Goal: Task Accomplishment & Management: Manage account settings

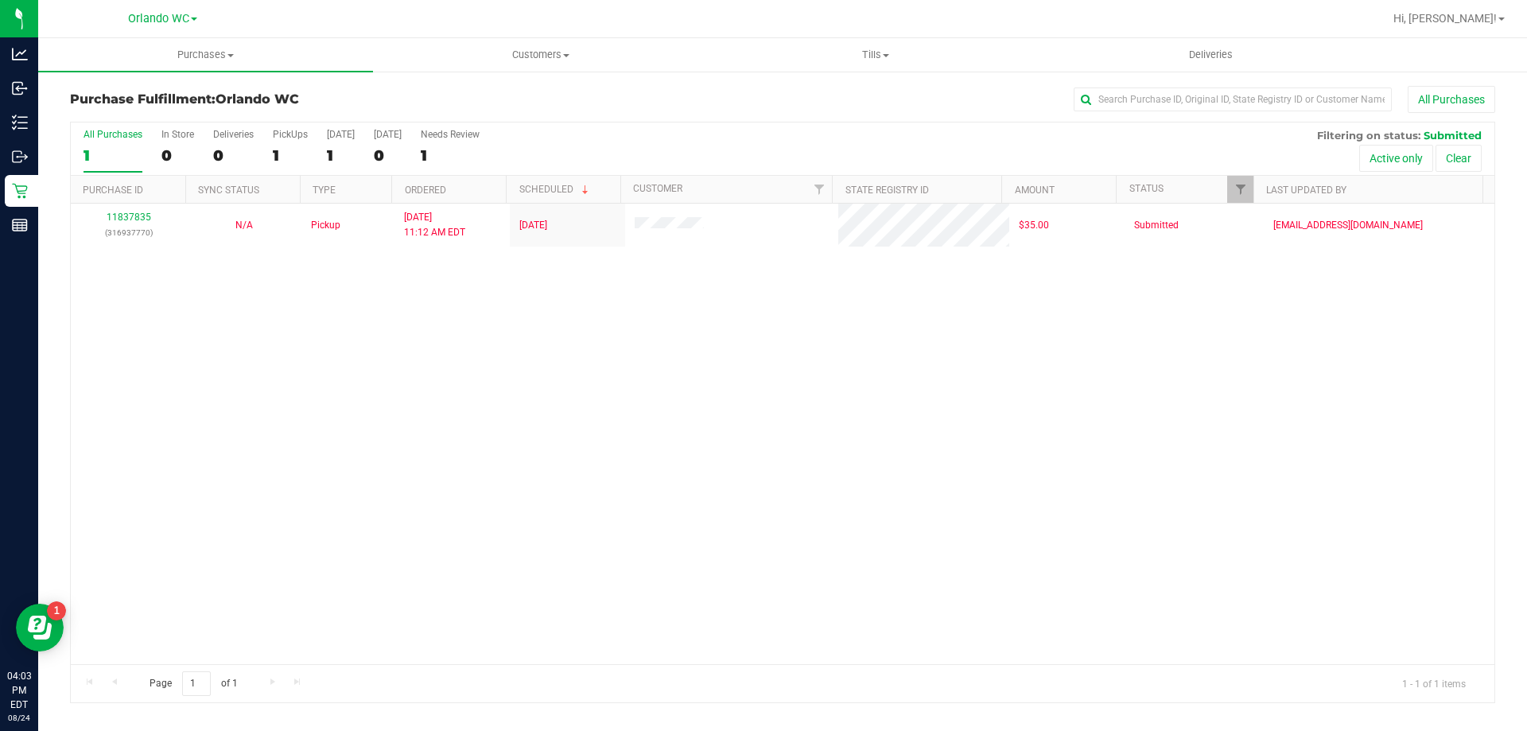
click at [664, 456] on div "11837835 (316937770) N/A Pickup [DATE] 11:12 AM EDT 8/24/2025 $35.00 Submitted …" at bounding box center [783, 434] width 1424 height 460
click at [93, 151] on div "1" at bounding box center [113, 155] width 59 height 18
click at [0, 0] on input "All Purchases 1" at bounding box center [0, 0] width 0 height 0
click at [486, 397] on div "11837835 (316937770) N/A Pickup [DATE] 11:12 AM EDT 8/24/2025 $35.00 Submitted …" at bounding box center [783, 434] width 1424 height 460
click at [108, 148] on div "1" at bounding box center [113, 155] width 59 height 18
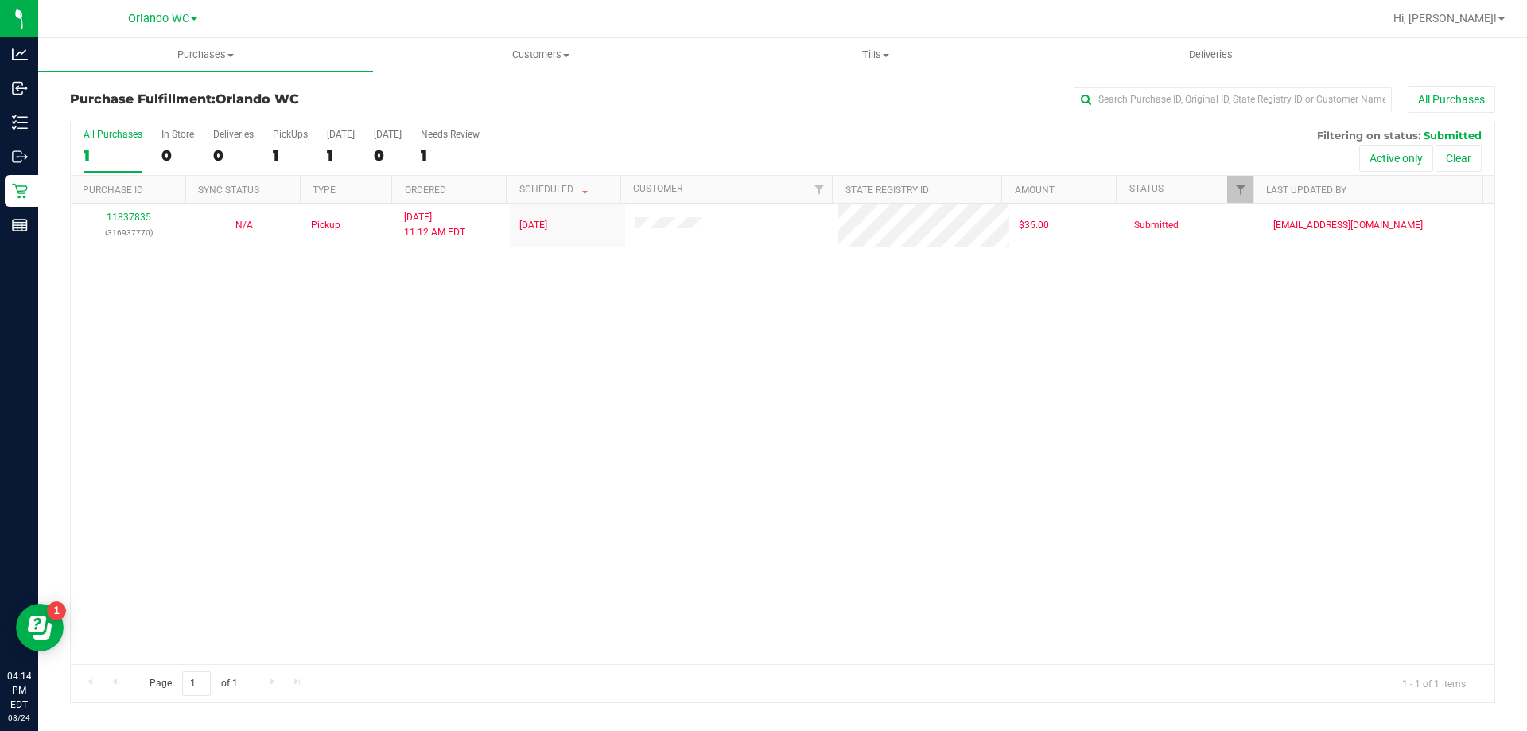
click at [0, 0] on input "All Purchases 1" at bounding box center [0, 0] width 0 height 0
click at [118, 149] on div "1" at bounding box center [113, 155] width 59 height 18
click at [0, 0] on input "All Purchases 1" at bounding box center [0, 0] width 0 height 0
click at [94, 153] on div "1" at bounding box center [113, 155] width 59 height 18
click at [0, 0] on input "All Purchases 1" at bounding box center [0, 0] width 0 height 0
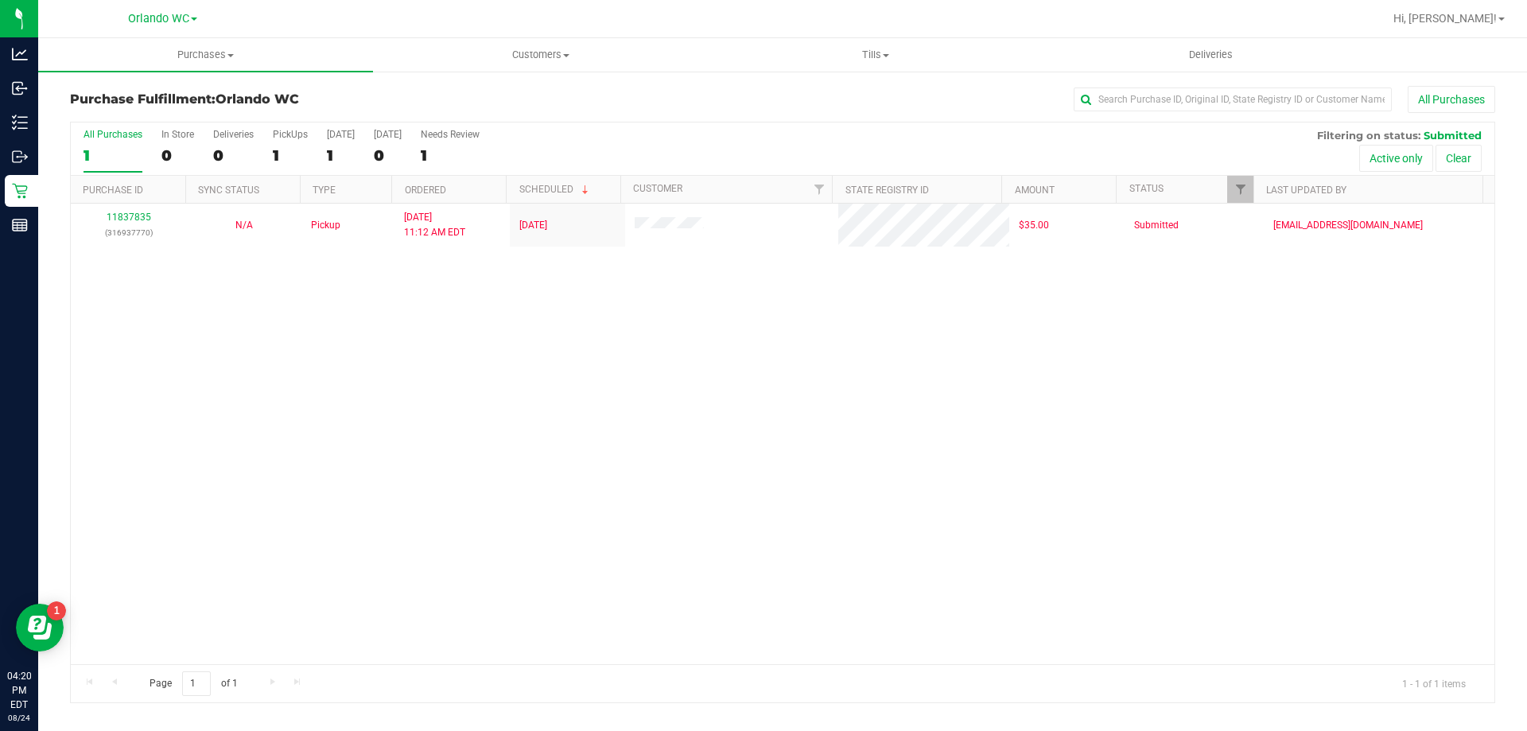
drag, startPoint x: 658, startPoint y: 486, endPoint x: 535, endPoint y: 24, distance: 478.2
click at [659, 486] on div "11837835 (316937770) N/A Pickup [DATE] 11:12 AM EDT 8/24/2025 $35.00 Submitted …" at bounding box center [783, 434] width 1424 height 460
click at [107, 153] on div "1" at bounding box center [113, 155] width 59 height 18
click at [0, 0] on input "All Purchases 1" at bounding box center [0, 0] width 0 height 0
click at [829, 501] on div "11837835 (316937770) N/A Pickup [DATE] 11:12 AM EDT 8/24/2025 $35.00 Submitted …" at bounding box center [783, 434] width 1424 height 460
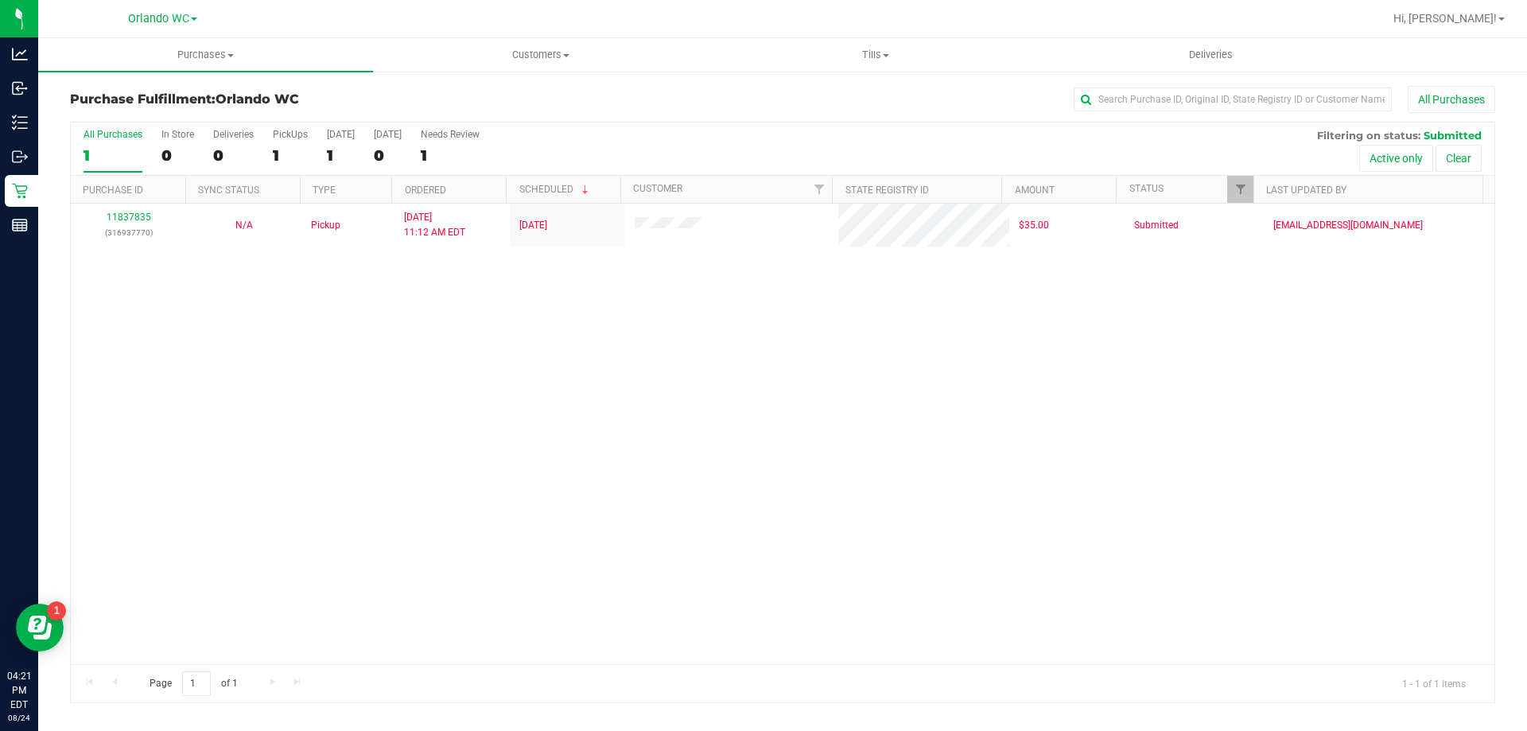
click at [101, 153] on div "1" at bounding box center [113, 155] width 59 height 18
click at [0, 0] on input "All Purchases 1" at bounding box center [0, 0] width 0 height 0
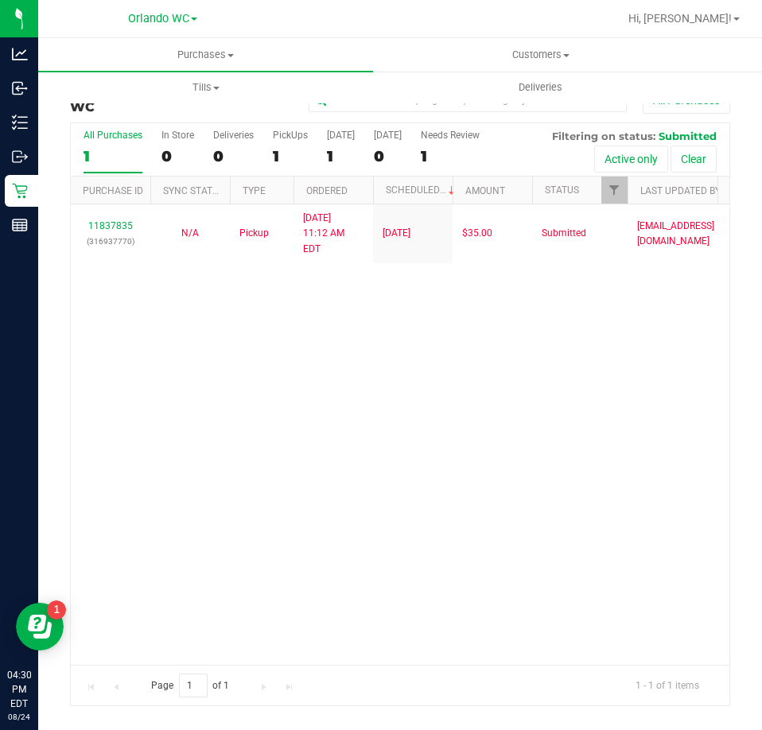
click at [110, 139] on div "All Purchases" at bounding box center [113, 135] width 59 height 11
click at [0, 0] on input "All Purchases 1" at bounding box center [0, 0] width 0 height 0
click at [111, 147] on div "1" at bounding box center [113, 156] width 59 height 18
click at [0, 0] on input "All Purchases 1" at bounding box center [0, 0] width 0 height 0
click at [108, 144] on label "All Purchases 1" at bounding box center [113, 152] width 59 height 44
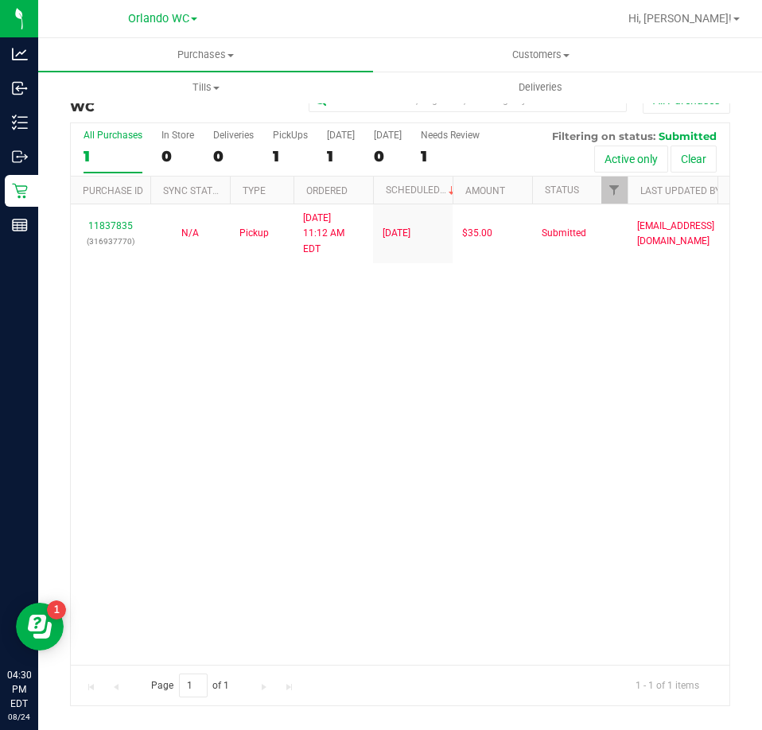
click at [0, 0] on input "All Purchases 1" at bounding box center [0, 0] width 0 height 0
click at [262, 386] on div "11837835 (316937770) N/A Pickup [DATE] 11:12 AM EDT 8/24/2025 $35.00 Submitted …" at bounding box center [400, 434] width 658 height 460
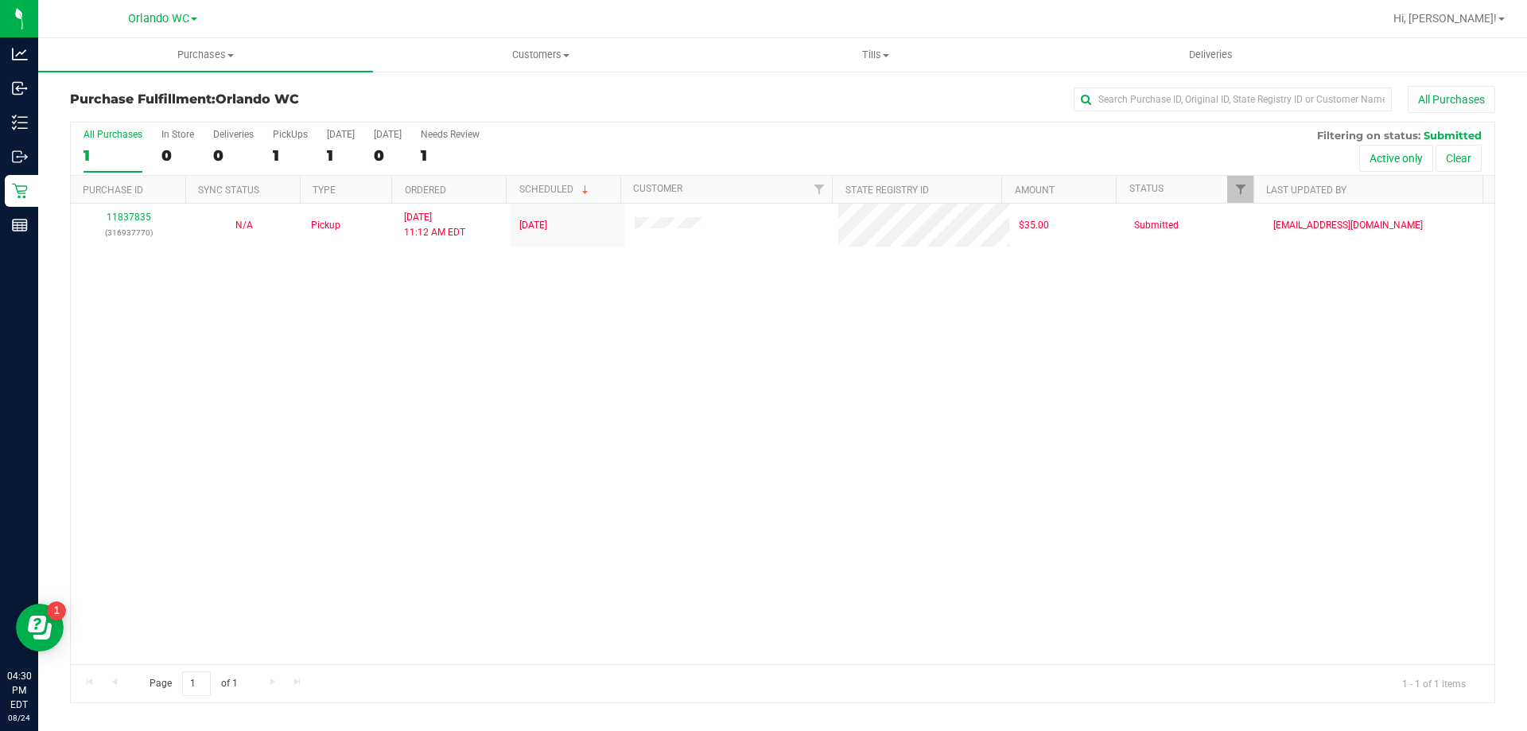
click at [112, 153] on div "1" at bounding box center [113, 155] width 59 height 18
click at [0, 0] on input "All Purchases 1" at bounding box center [0, 0] width 0 height 0
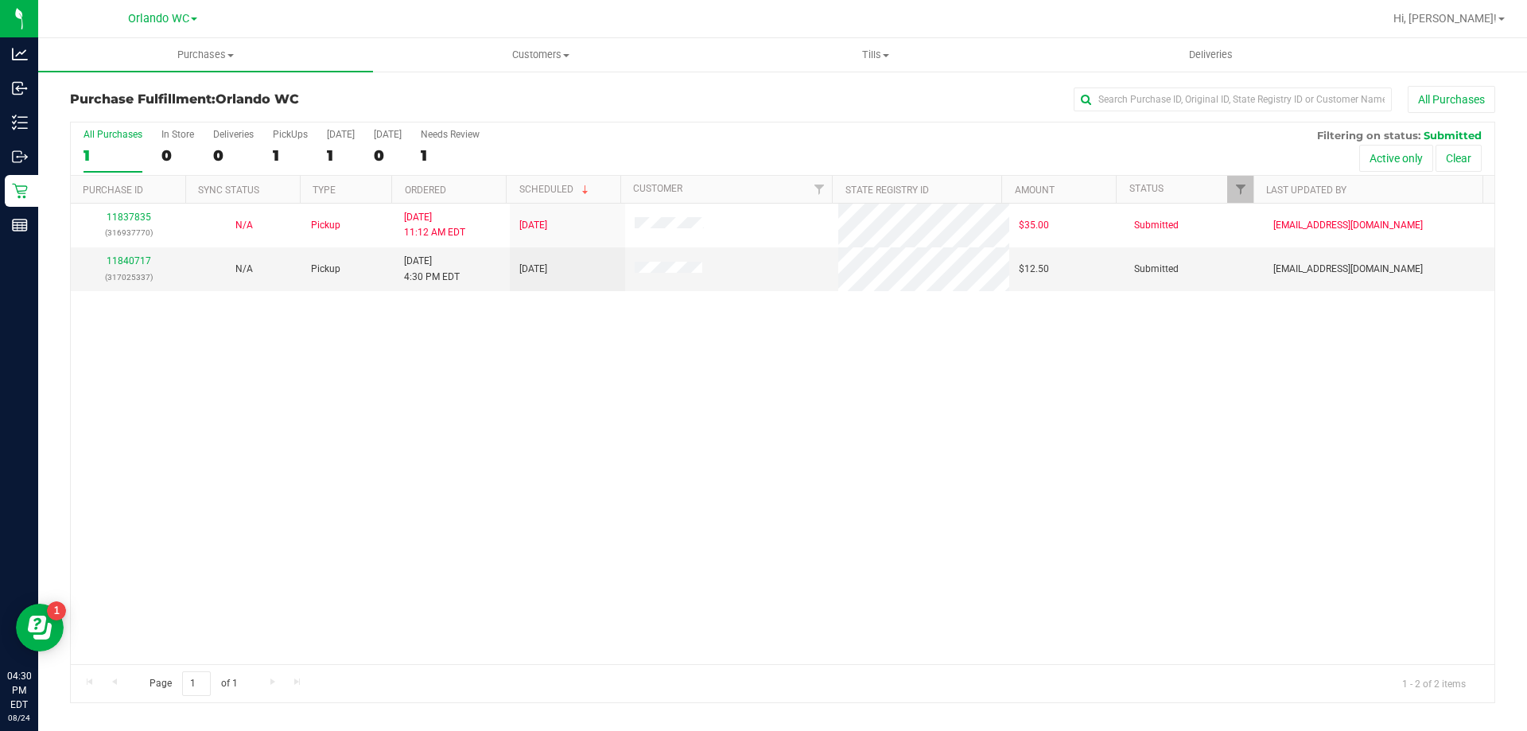
click at [429, 452] on div "11837835 (316937770) N/A Pickup [DATE] 11:12 AM EDT 8/24/2025 $35.00 Submitted …" at bounding box center [783, 434] width 1424 height 460
click at [120, 261] on link "11840717" at bounding box center [129, 260] width 45 height 11
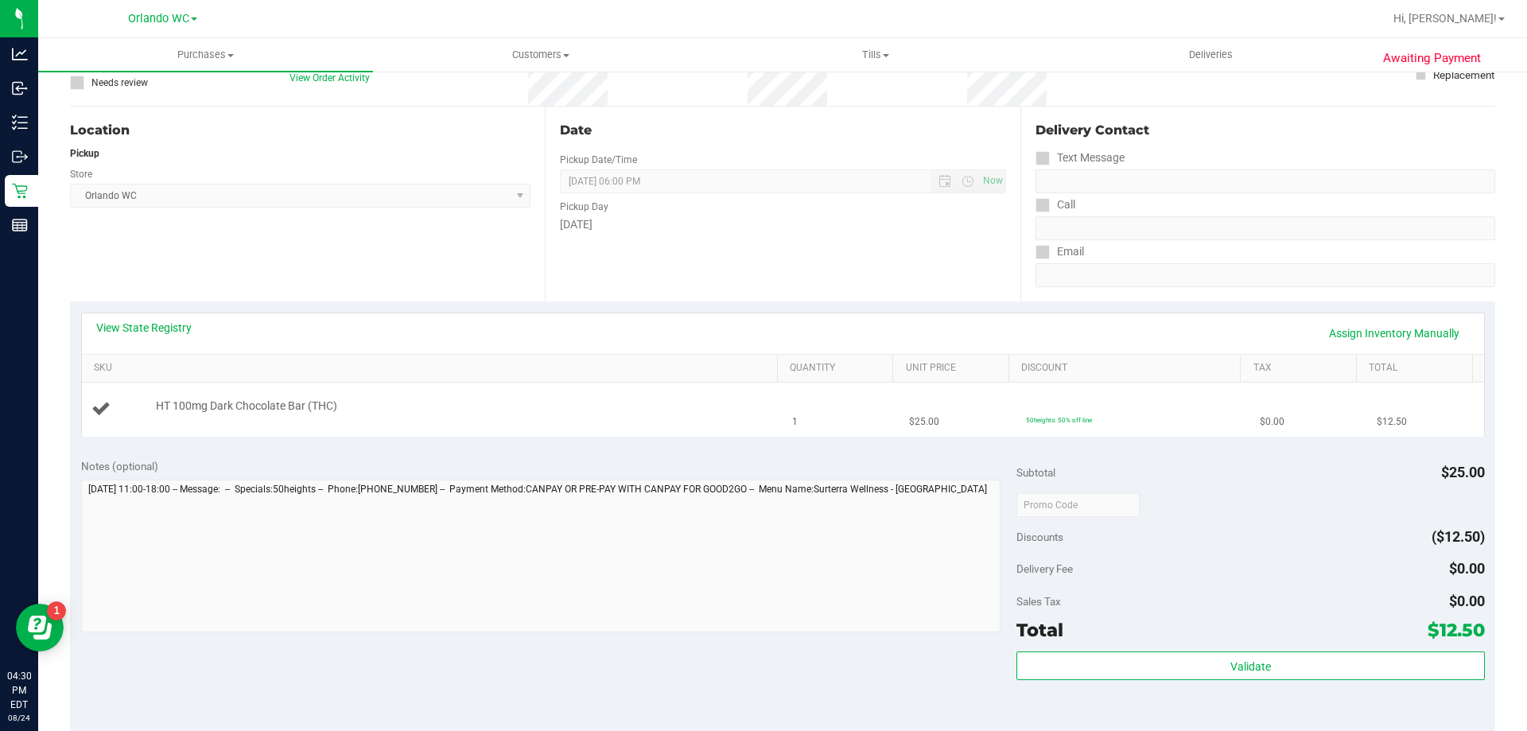
scroll to position [159, 0]
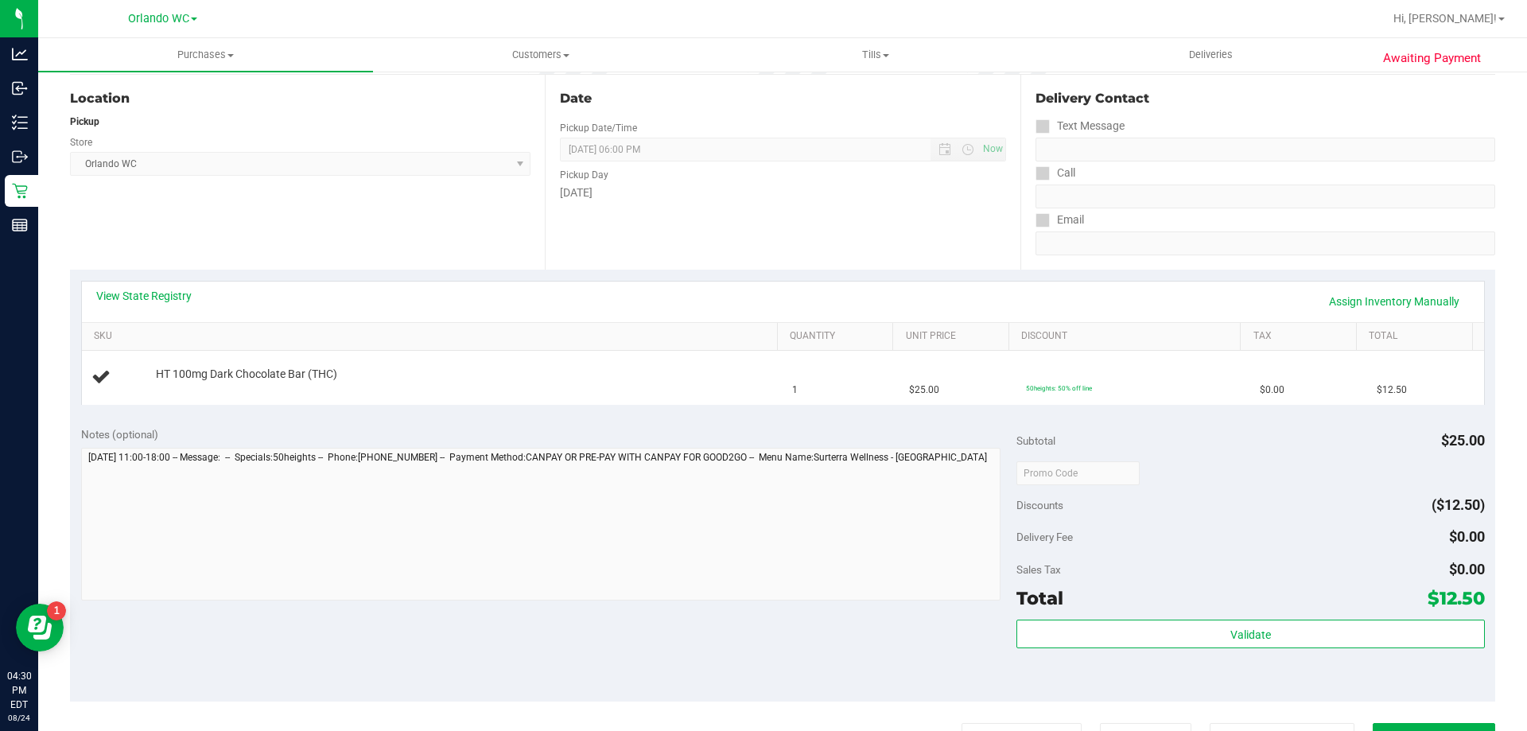
click at [157, 306] on div "View State Registry Assign Inventory Manually" at bounding box center [782, 301] width 1373 height 27
click at [157, 297] on link "View State Registry" at bounding box center [143, 296] width 95 height 16
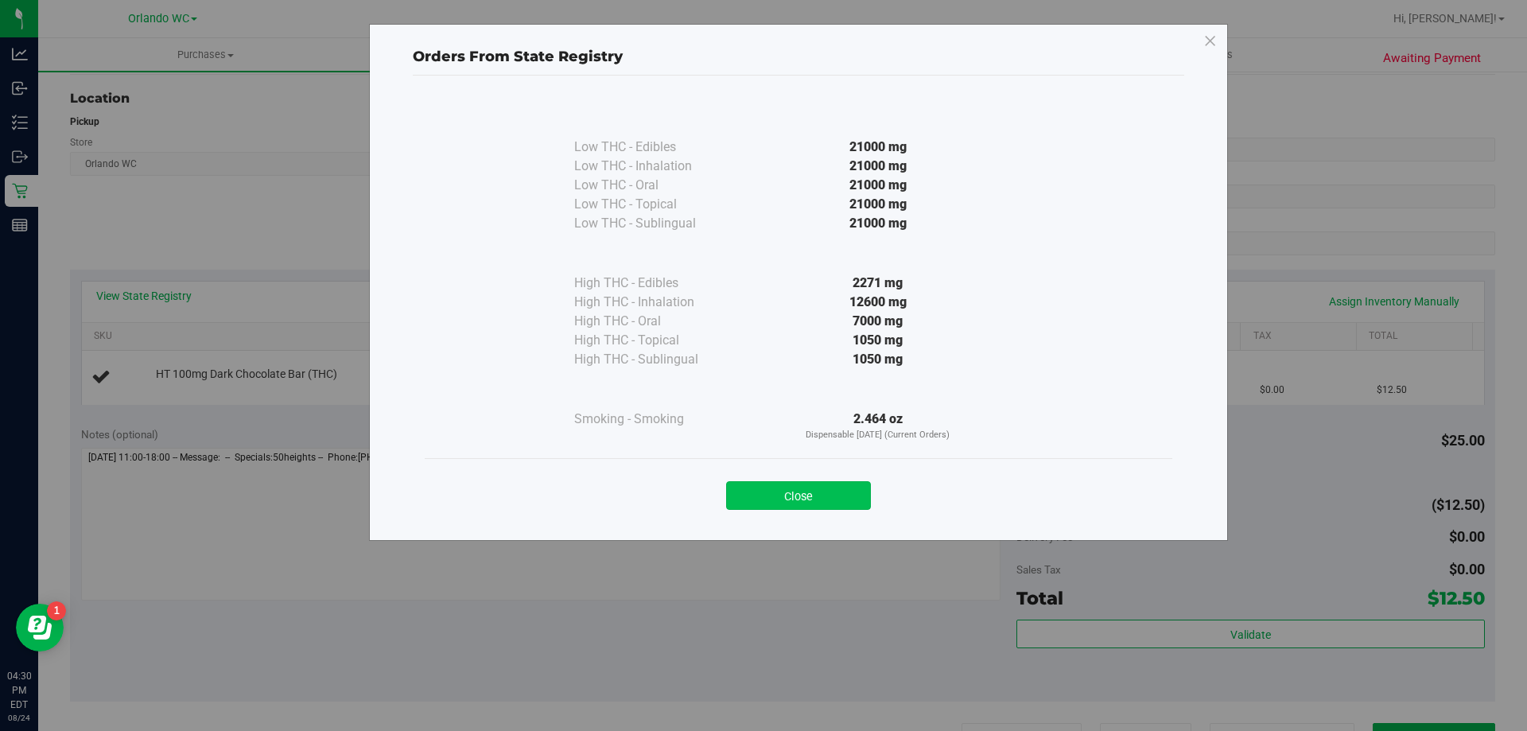
click at [775, 493] on button "Close" at bounding box center [798, 495] width 145 height 29
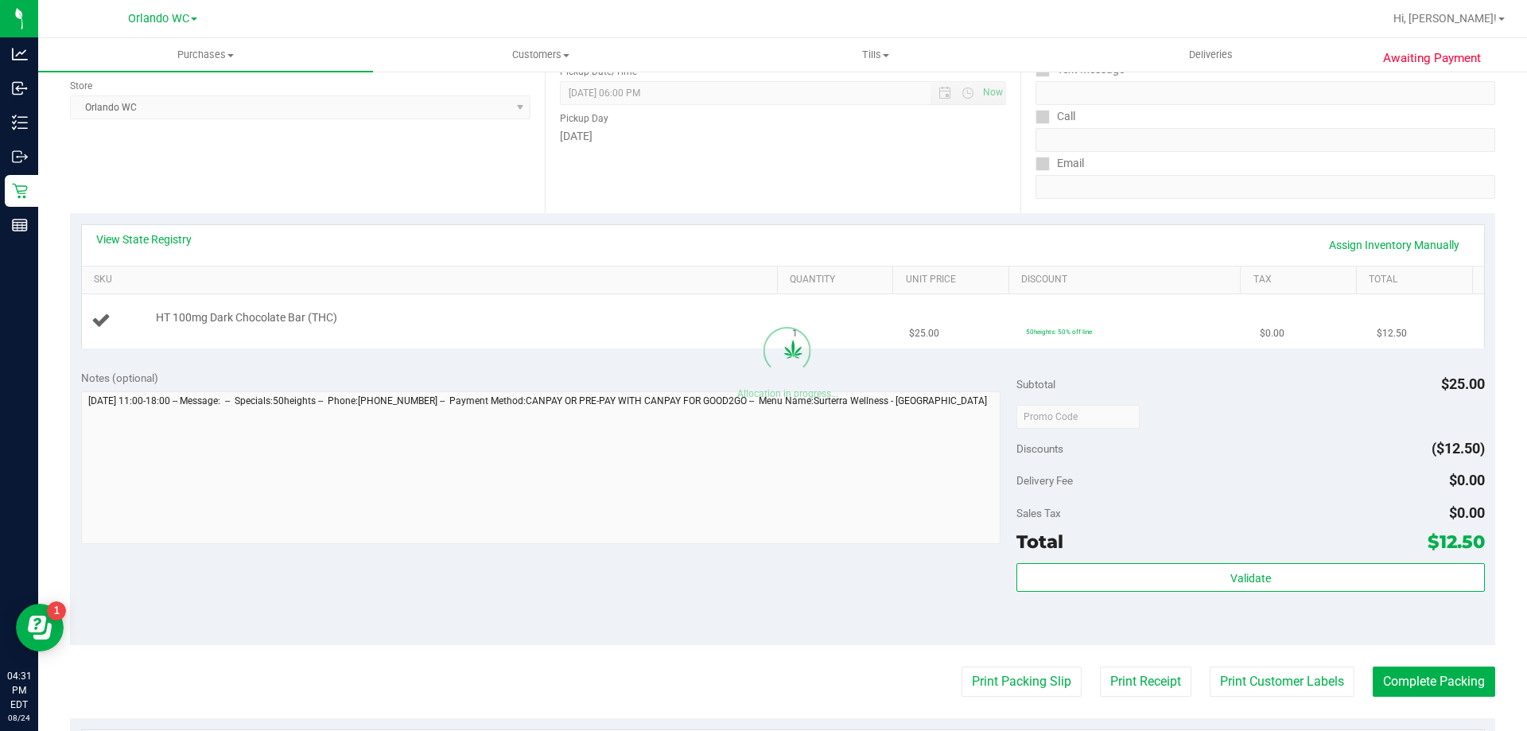
scroll to position [239, 0]
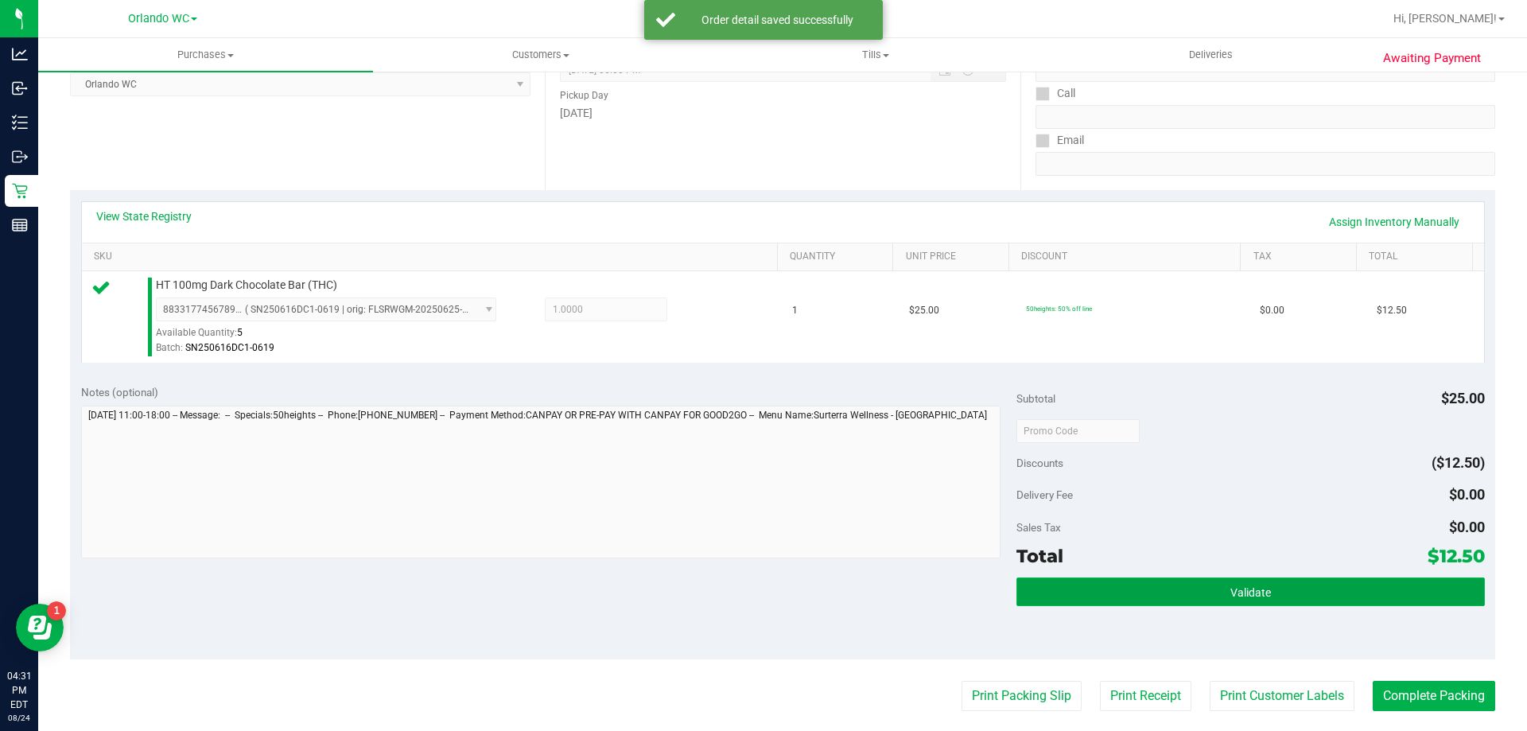
click at [1136, 577] on button "Validate" at bounding box center [1250, 591] width 468 height 29
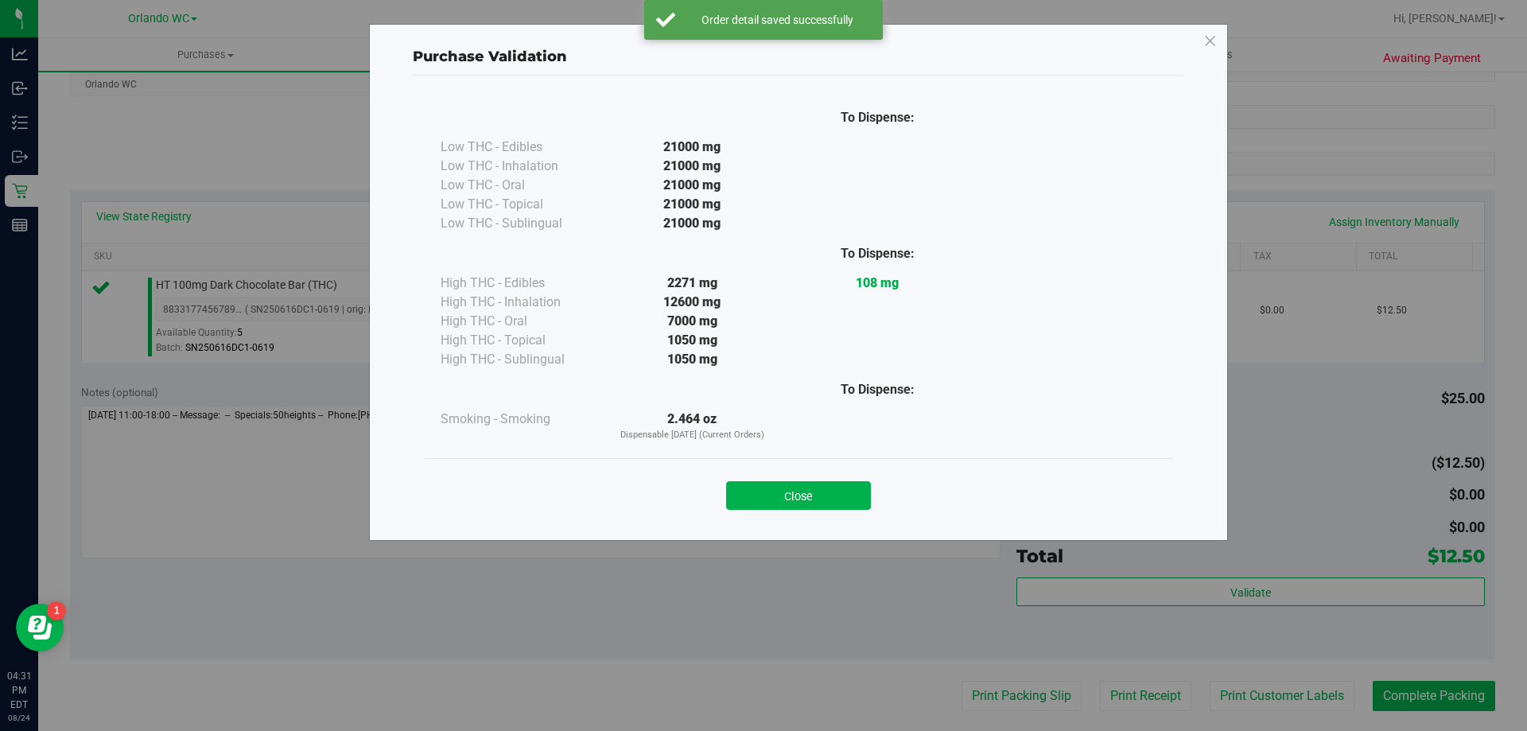
click at [802, 480] on div "Close" at bounding box center [799, 491] width 724 height 40
click at [827, 499] on button "Close" at bounding box center [798, 495] width 145 height 29
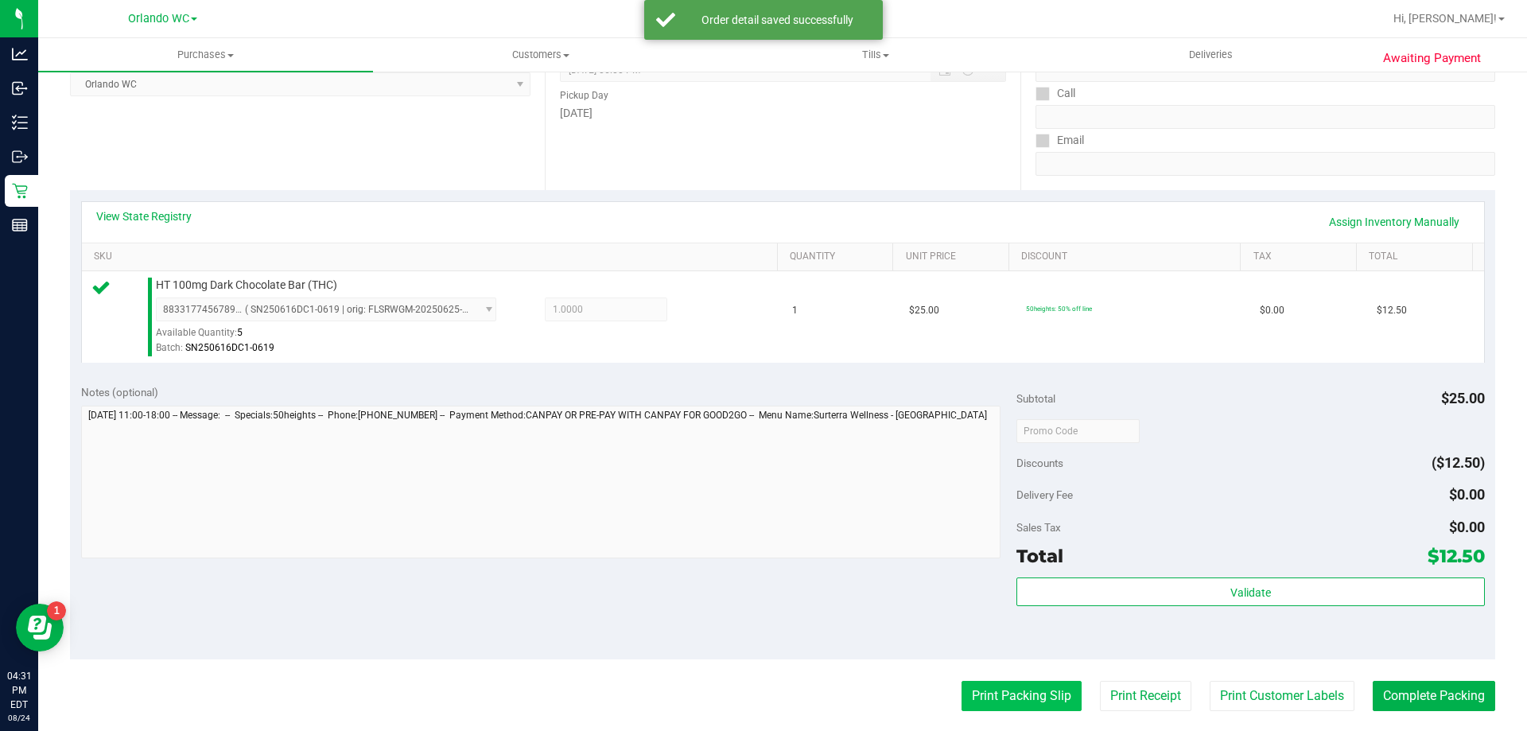
click at [1008, 700] on button "Print Packing Slip" at bounding box center [1021, 696] width 120 height 30
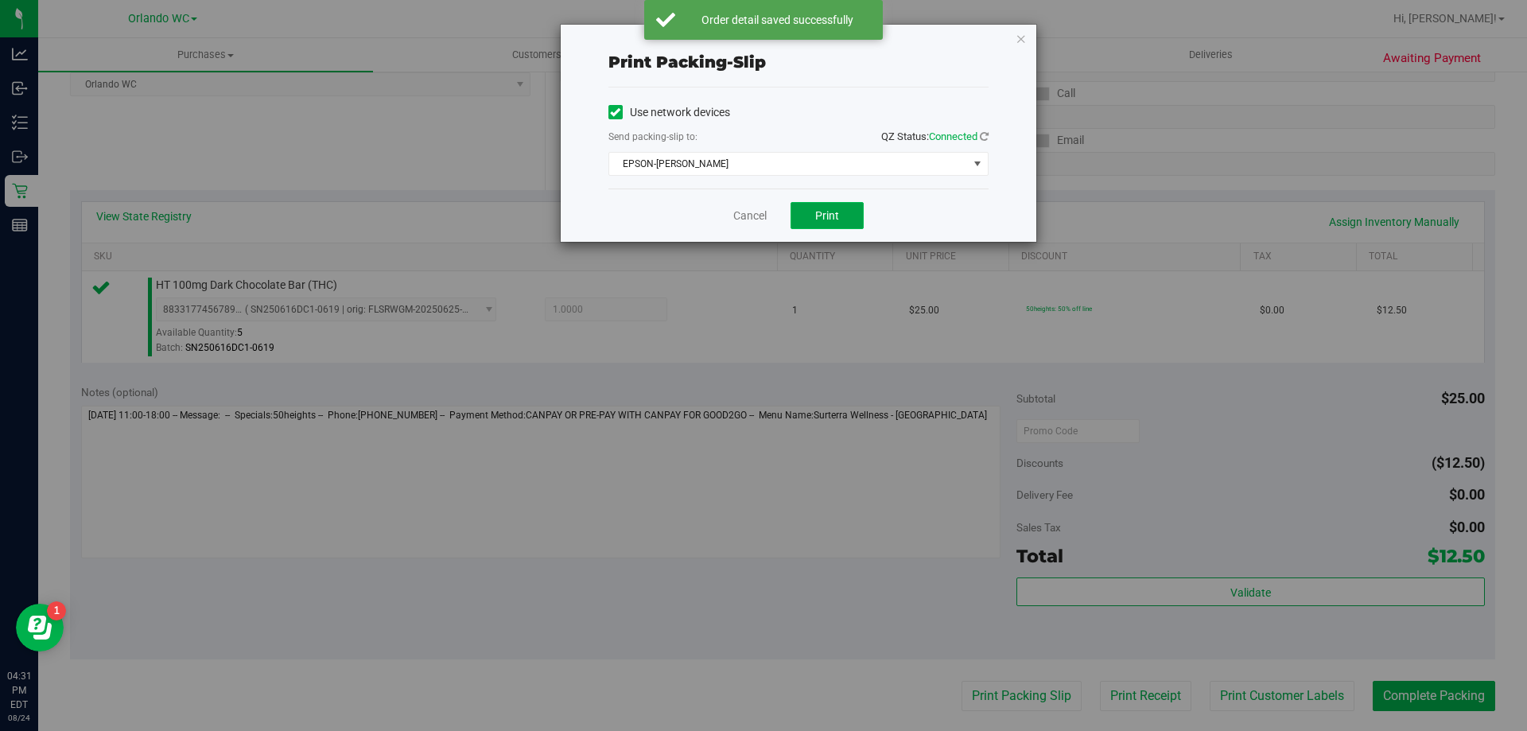
click at [826, 207] on button "Print" at bounding box center [826, 215] width 73 height 27
click at [756, 219] on link "Cancel" at bounding box center [749, 216] width 33 height 17
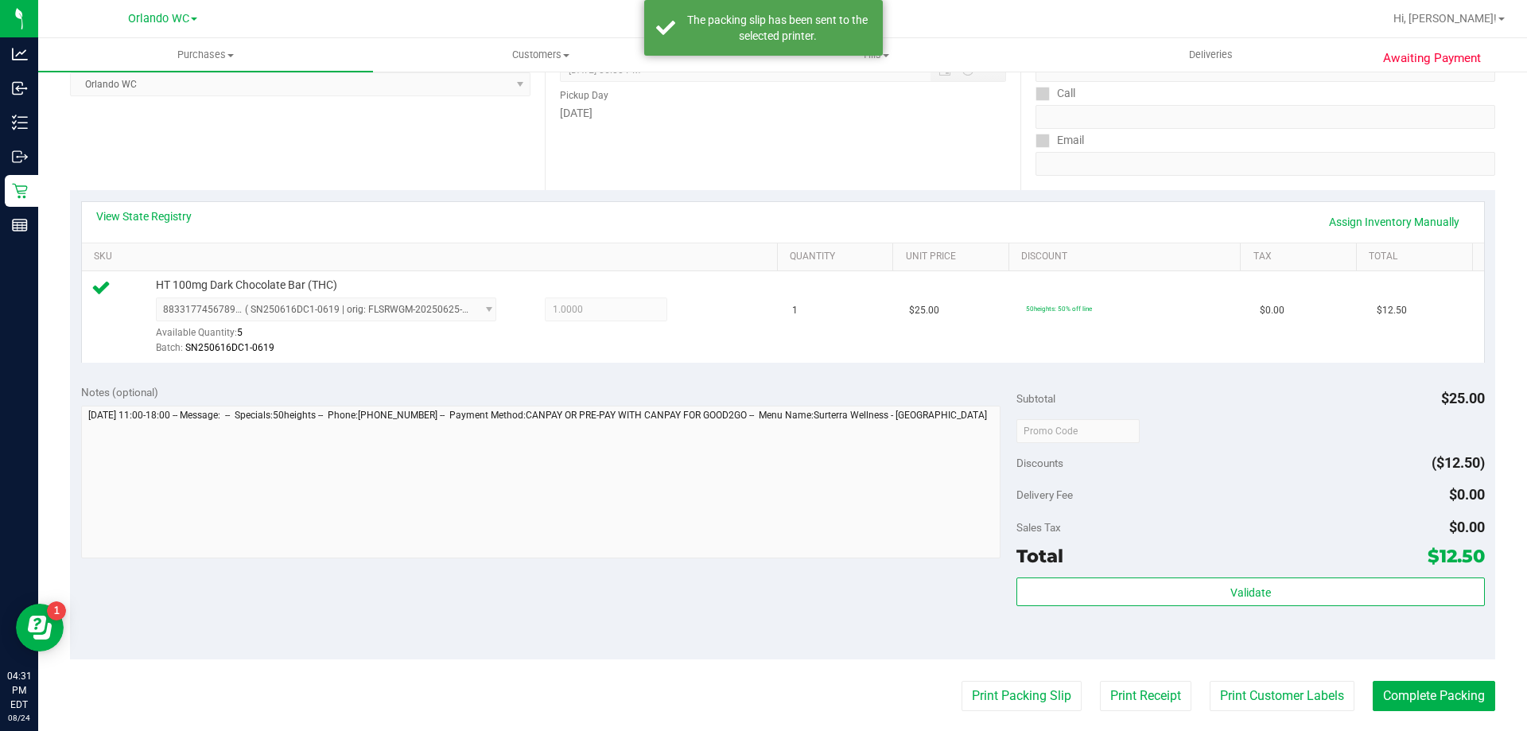
click at [1411, 679] on purchase-details "Back Edit Purchase Cancel Purchase View Profile # 11840717 BioTrack ID: - Submi…" at bounding box center [782, 438] width 1425 height 1183
click at [1410, 701] on button "Complete Packing" at bounding box center [1434, 696] width 122 height 30
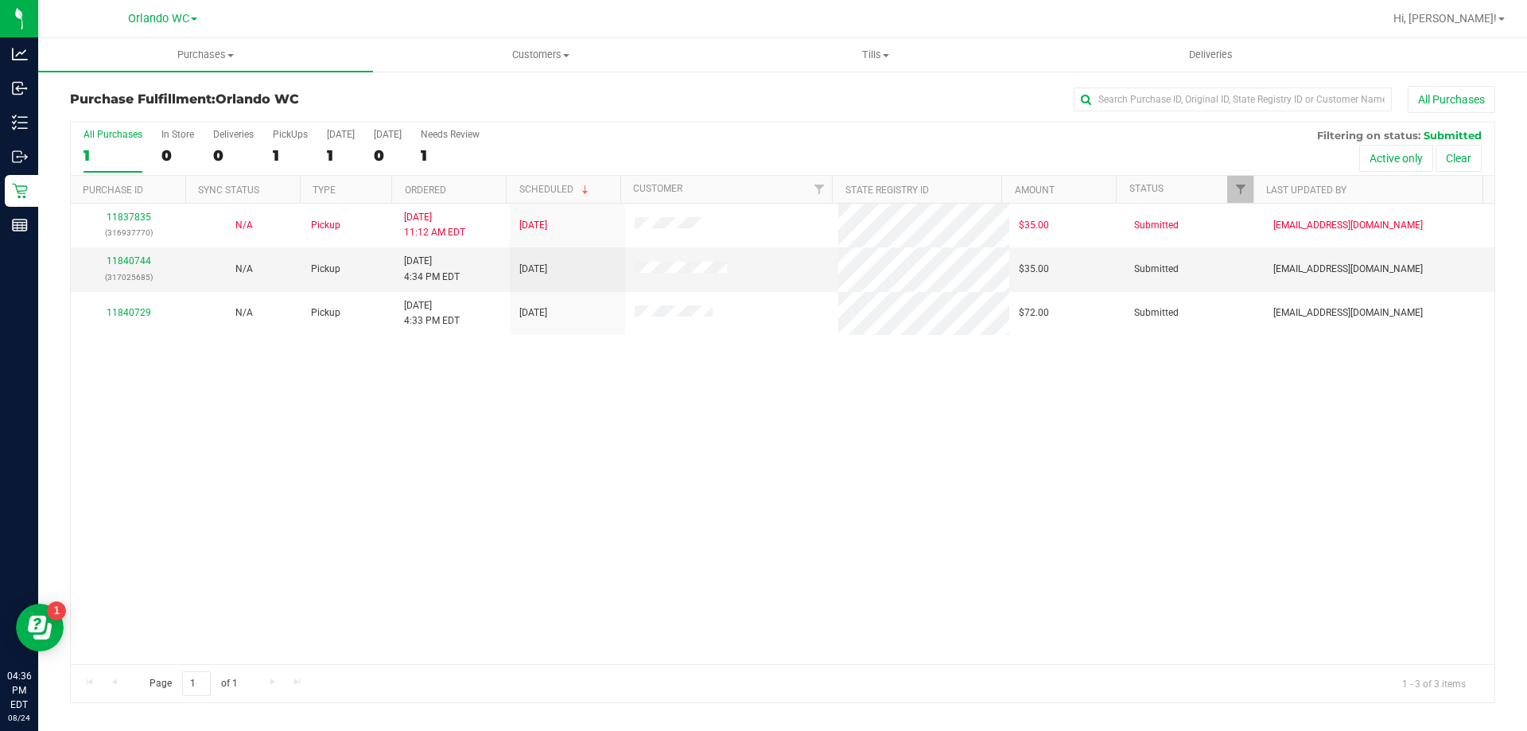
click at [538, 672] on div "Page 1 of 1 1 - 3 of 3 items" at bounding box center [783, 683] width 1424 height 38
click at [578, 475] on div "11837835 (316937770) N/A Pickup [DATE] 11:12 AM EDT 8/24/2025 $35.00 Submitted …" at bounding box center [783, 434] width 1424 height 460
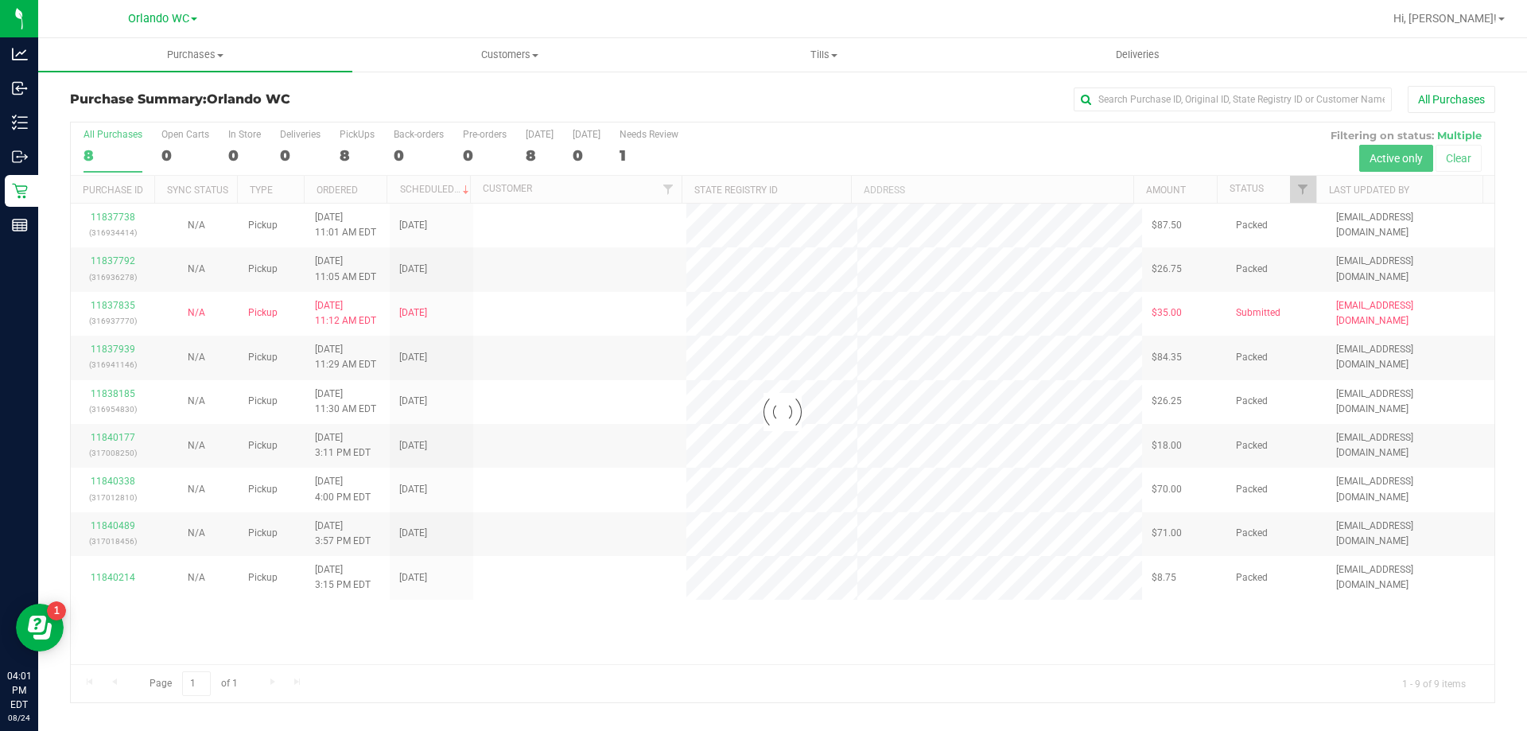
click at [120, 150] on div at bounding box center [783, 412] width 1424 height 580
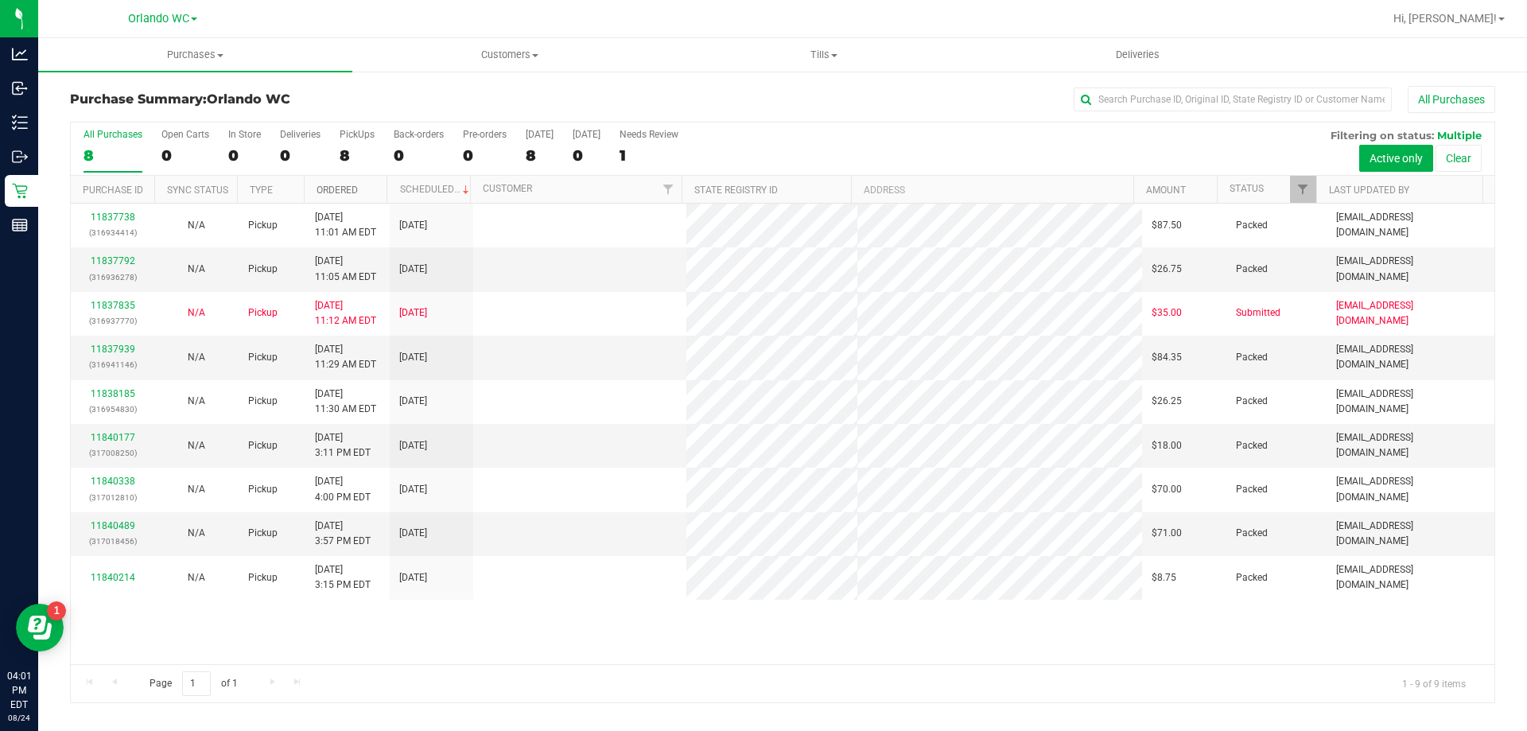
click at [344, 192] on link "Ordered" at bounding box center [337, 190] width 41 height 11
click at [869, 554] on div "All Purchases 8 Open Carts 0 In Store 0 Deliveries 0 PickUps 8 Back-orders 0 Pr…" at bounding box center [782, 412] width 1425 height 581
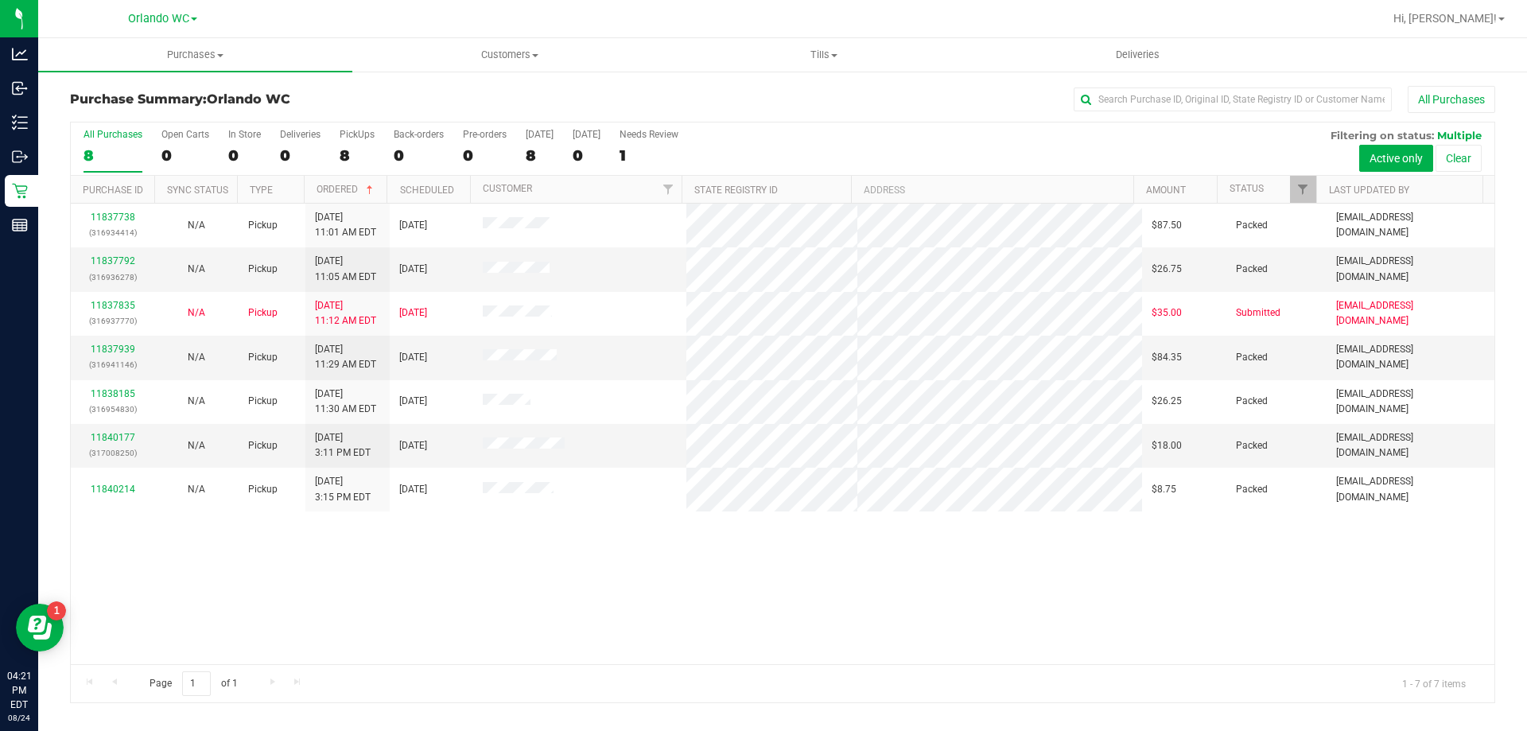
click at [99, 154] on div "8" at bounding box center [113, 155] width 59 height 18
click at [0, 0] on input "All Purchases 8" at bounding box center [0, 0] width 0 height 0
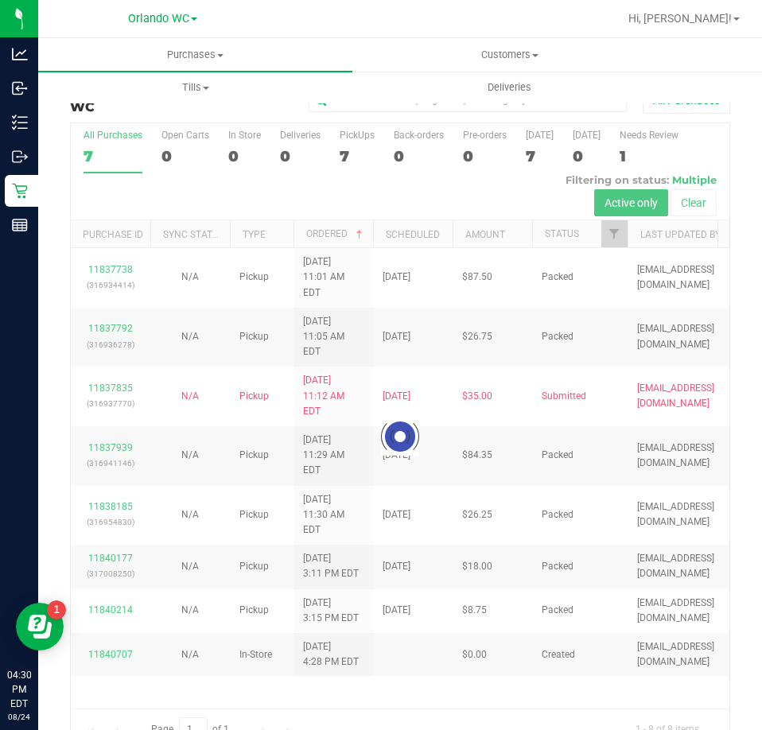
click at [110, 161] on div at bounding box center [400, 436] width 658 height 626
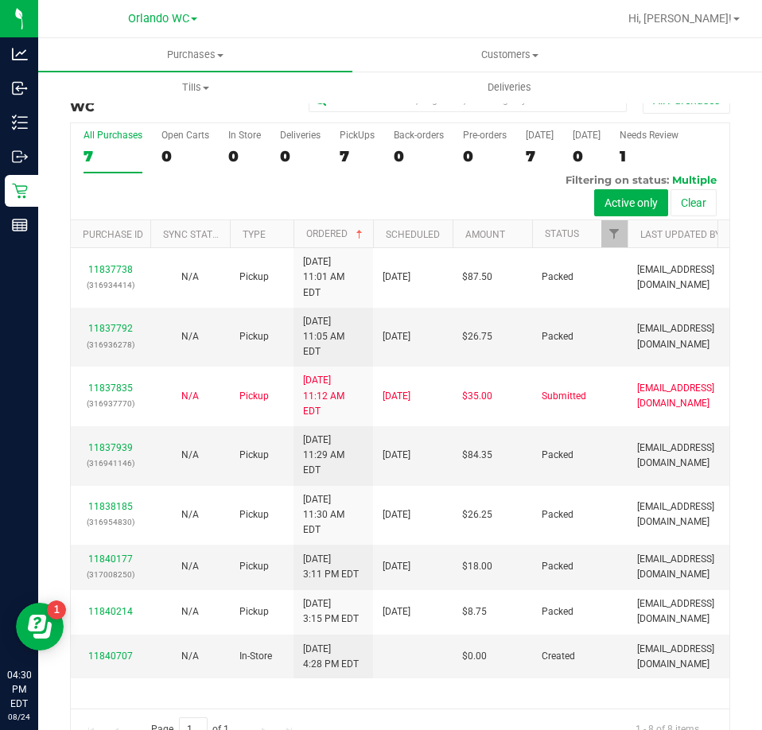
click at [95, 153] on div "7" at bounding box center [113, 156] width 59 height 18
click at [0, 0] on input "All Purchases 7" at bounding box center [0, 0] width 0 height 0
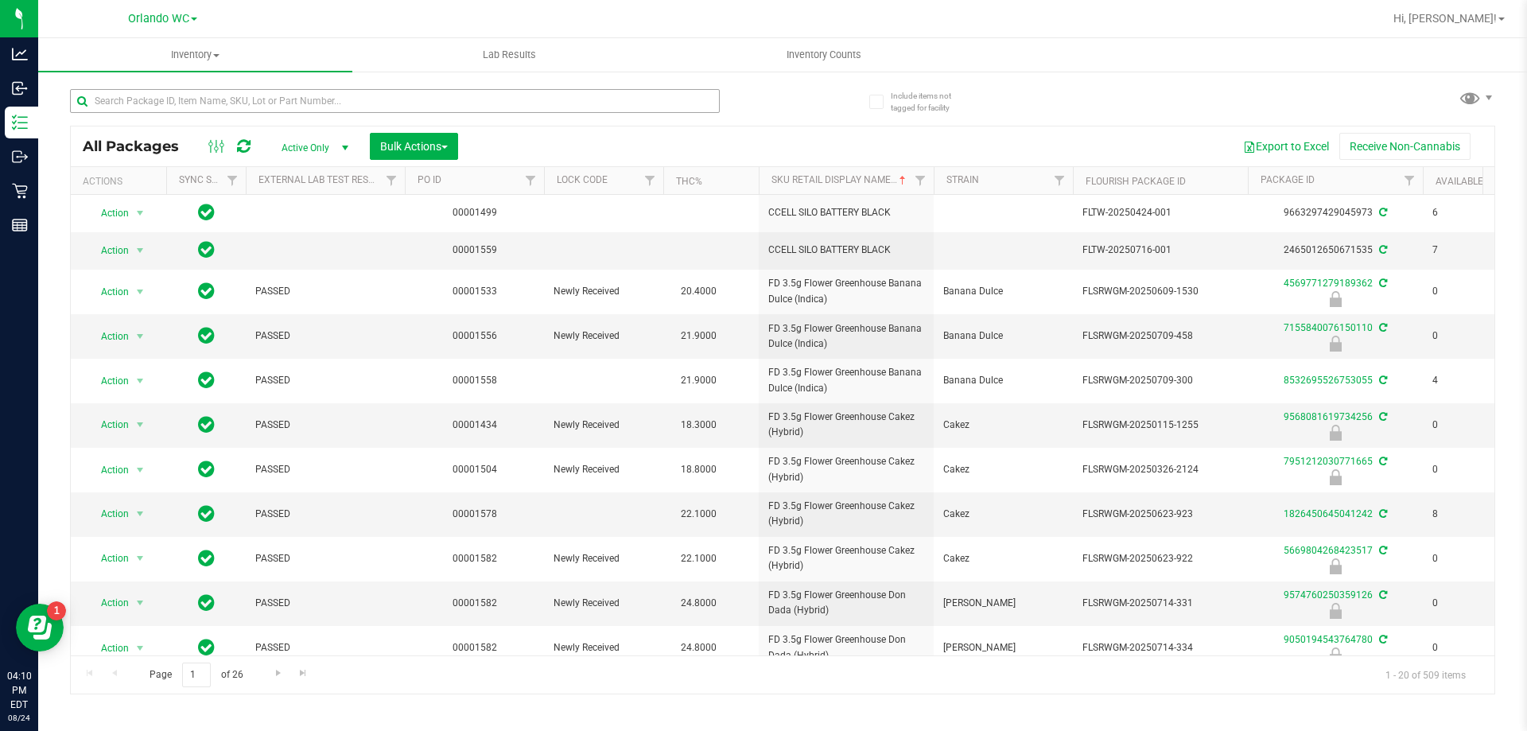
scroll to position [427, 2]
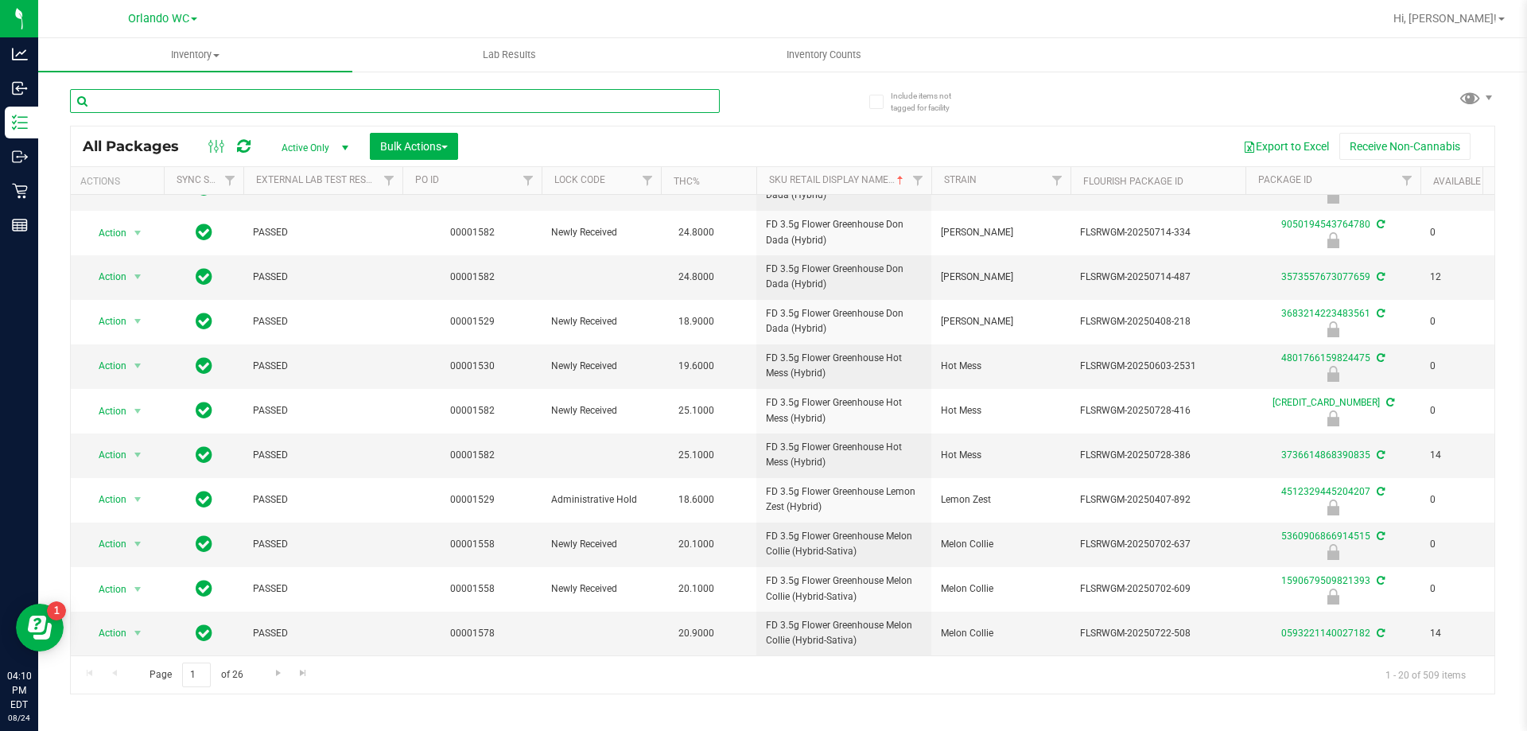
click at [289, 109] on input "text" at bounding box center [395, 101] width 650 height 24
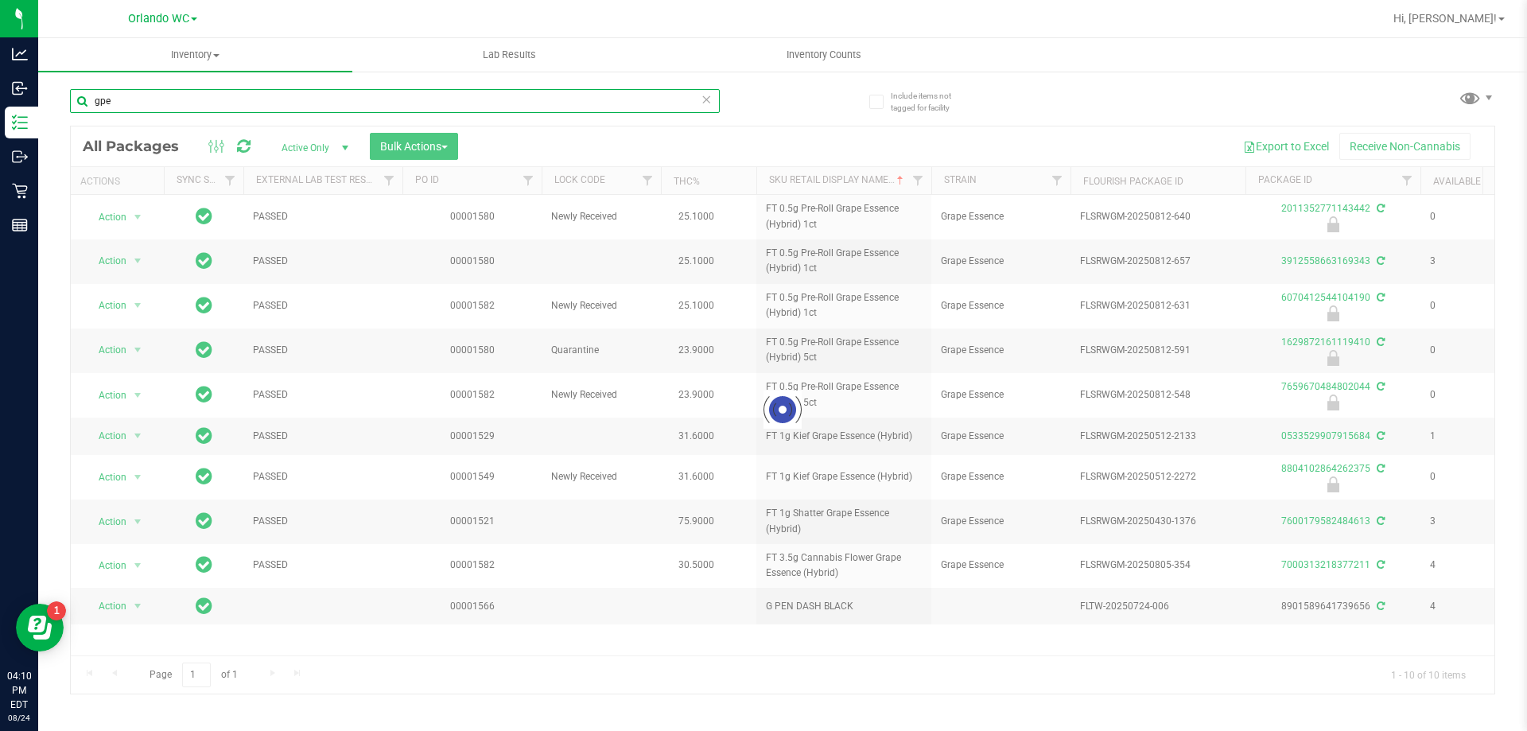
scroll to position [0, 2]
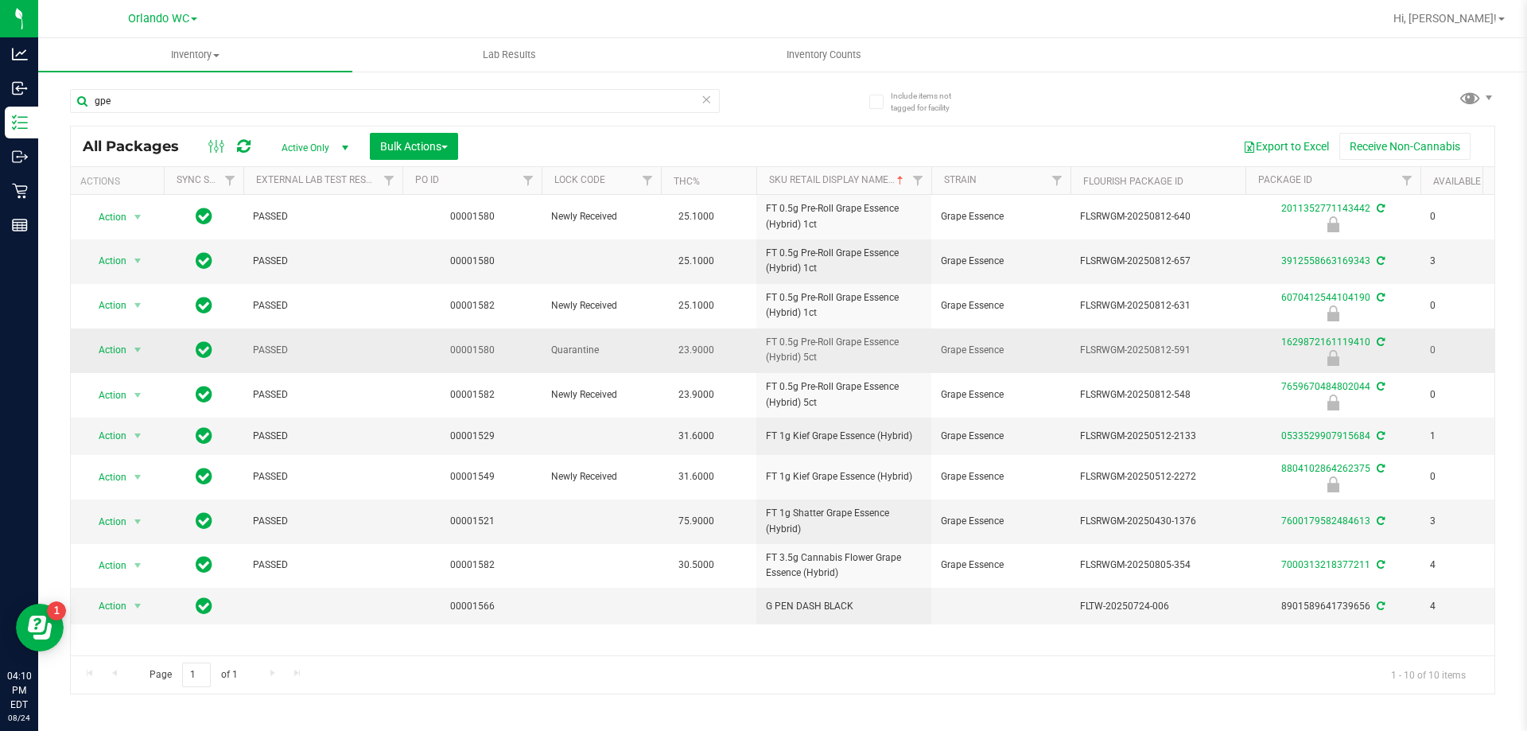
click at [835, 352] on span "FT 0.5g Pre-Roll Grape Essence (Hybrid) 5ct" at bounding box center [844, 350] width 156 height 30
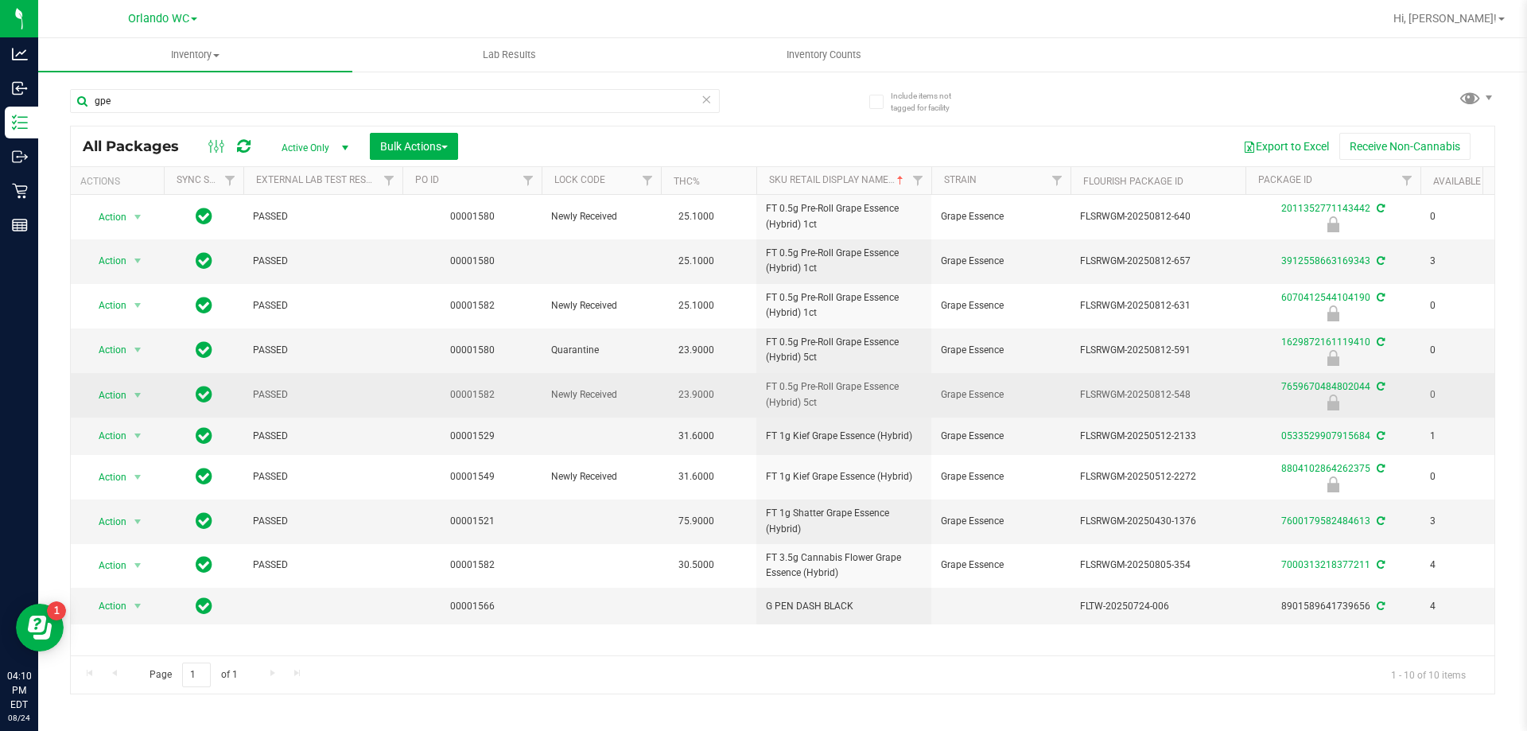
click at [812, 410] on td "FT 0.5g Pre-Roll Grape Essence (Hybrid) 5ct" at bounding box center [843, 395] width 175 height 45
copy tr "FT 0.5g Pre-Roll Grape Essence (Hybrid) 5ct"
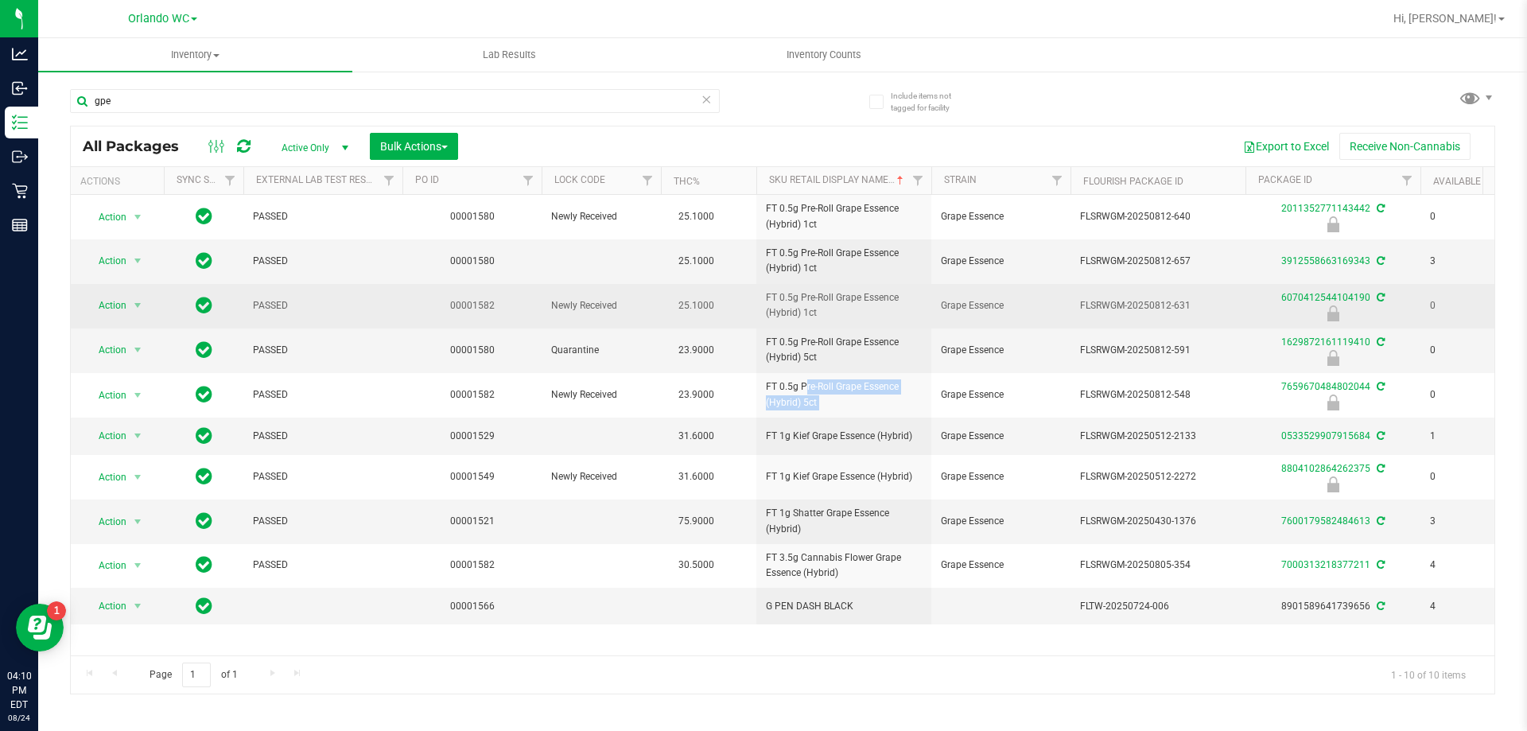
click at [600, 309] on span "Newly Received" at bounding box center [601, 305] width 100 height 15
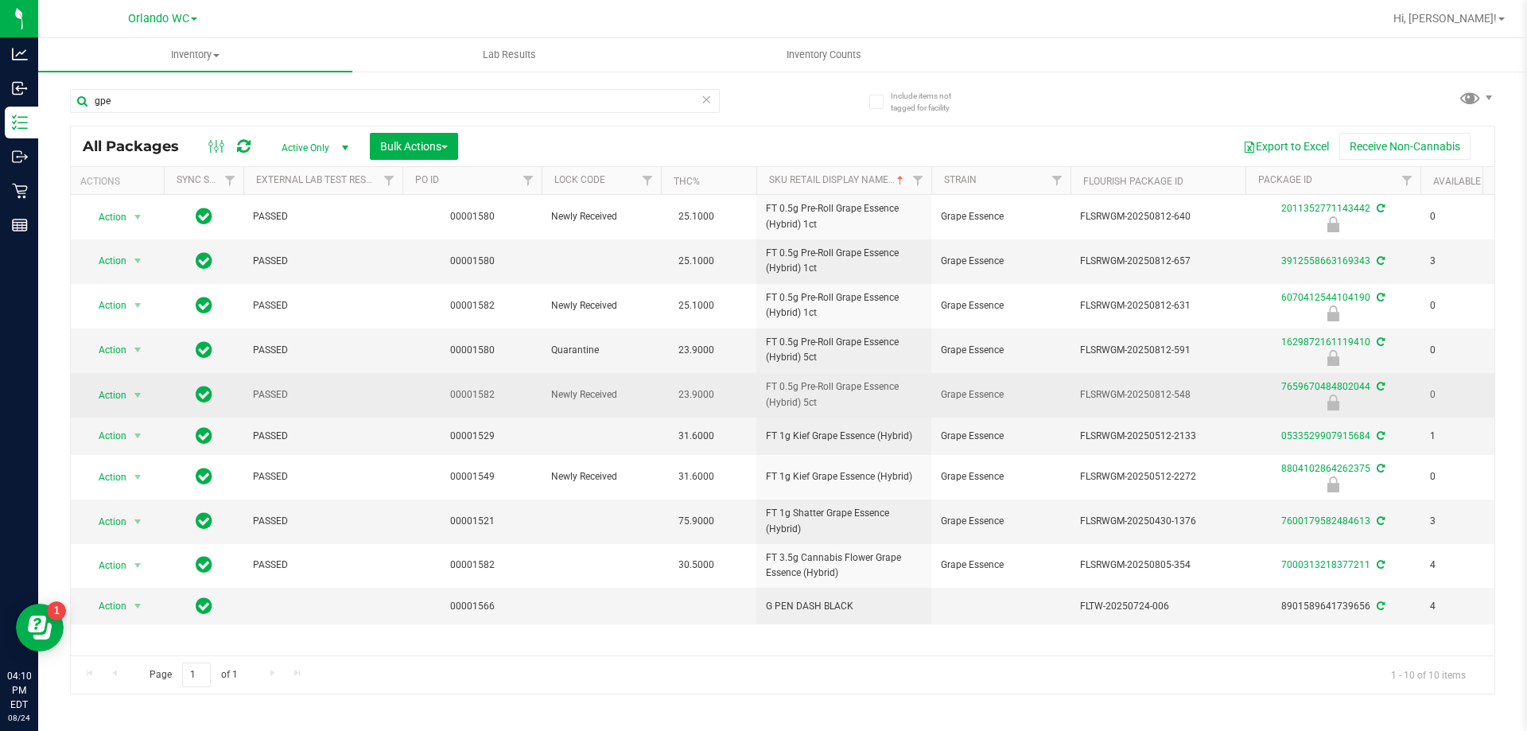
click at [797, 388] on span "FT 0.5g Pre-Roll Grape Essence (Hybrid) 5ct" at bounding box center [844, 394] width 156 height 30
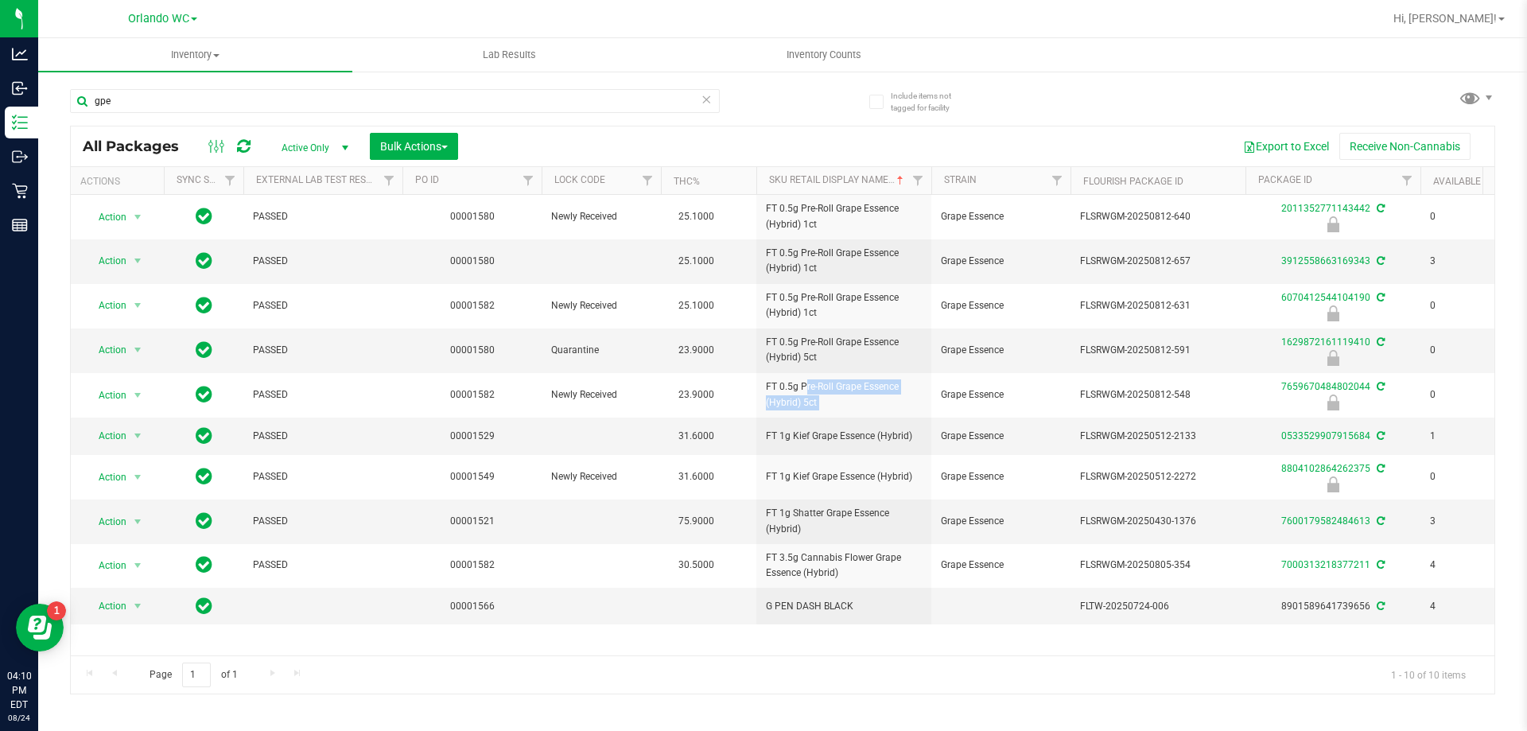
copy tr "FT 0.5g Pre-Roll Grape Essence (Hybrid) 5ct"
click at [527, 106] on input "gpe" at bounding box center [395, 101] width 650 height 24
paste input "FT 0.5g Pre-Roll Grape Essence (Hybrid) 5ct"
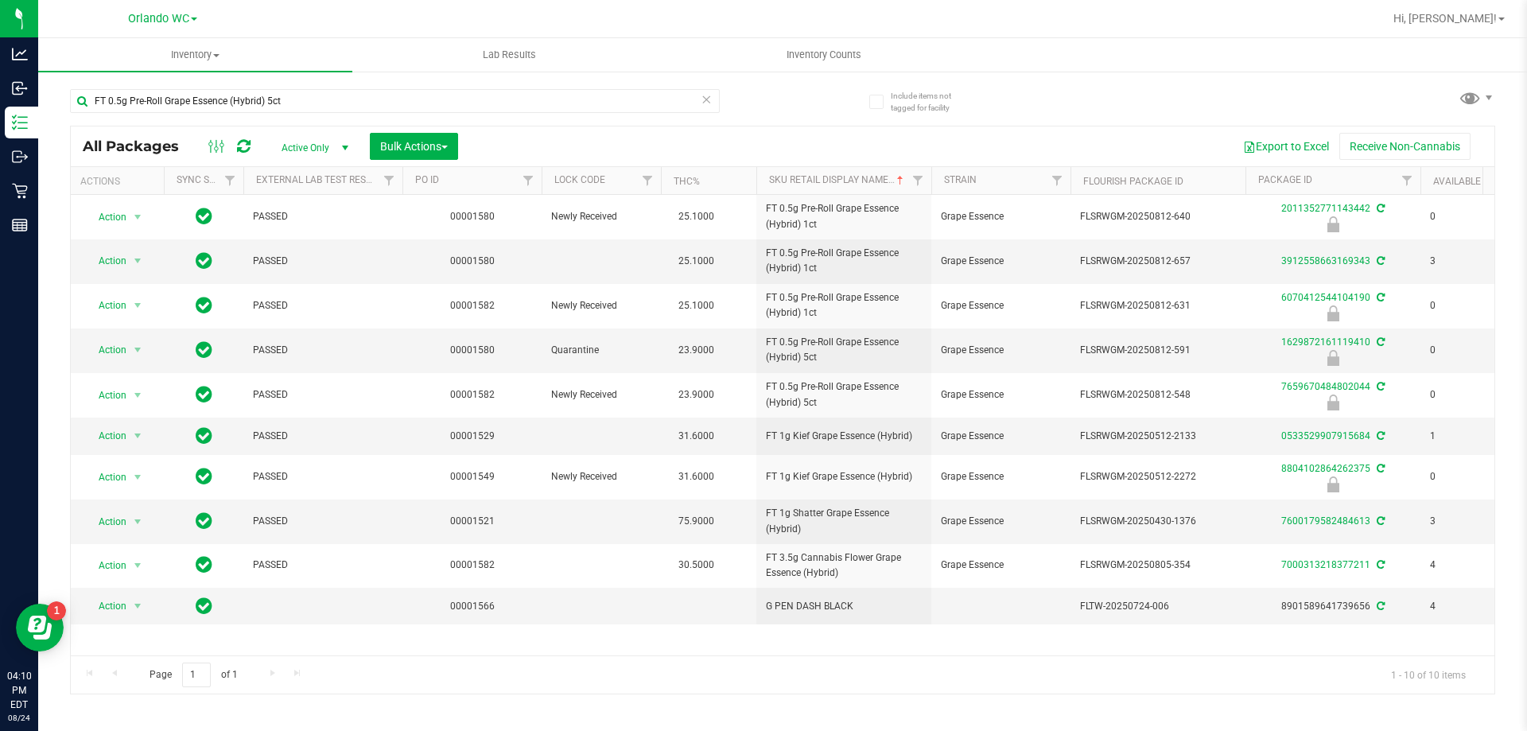
click at [833, 108] on div "FT 0.5g Pre-Roll Grape Essence (Hybrid) 5ct All Packages Active Only Active Onl…" at bounding box center [782, 384] width 1425 height 620
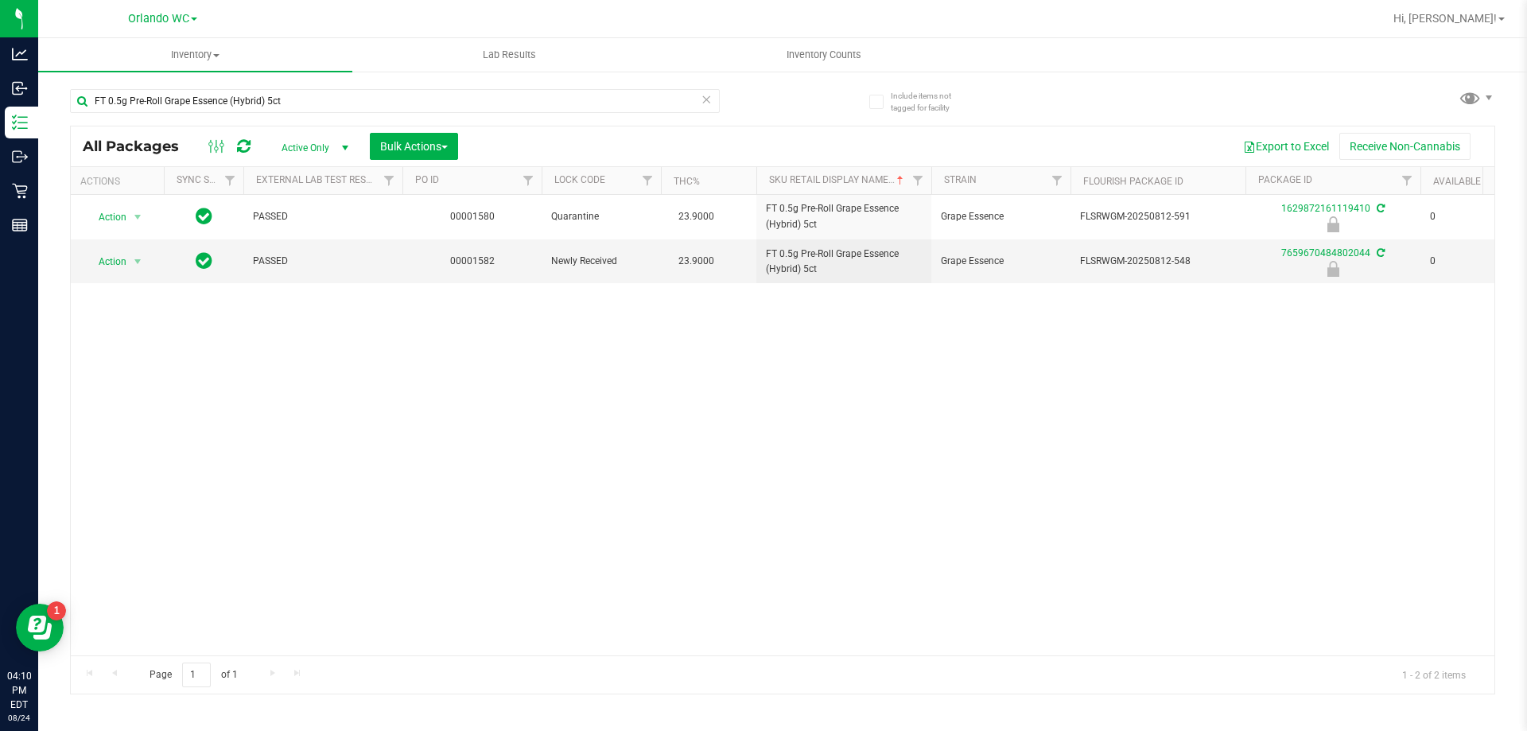
click at [849, 456] on div "Action Action Edit attributes Global inventory Locate package Package audit log…" at bounding box center [783, 425] width 1424 height 460
click at [582, 402] on div "Action Action Edit attributes Global inventory Locate package Package audit log…" at bounding box center [783, 425] width 1424 height 460
drag, startPoint x: 1078, startPoint y: 262, endPoint x: 1196, endPoint y: 262, distance: 117.7
click at [1196, 262] on td "FLSRWGM-20250812-548" at bounding box center [1157, 261] width 175 height 44
copy span "FLSRWGM-20250812-548"
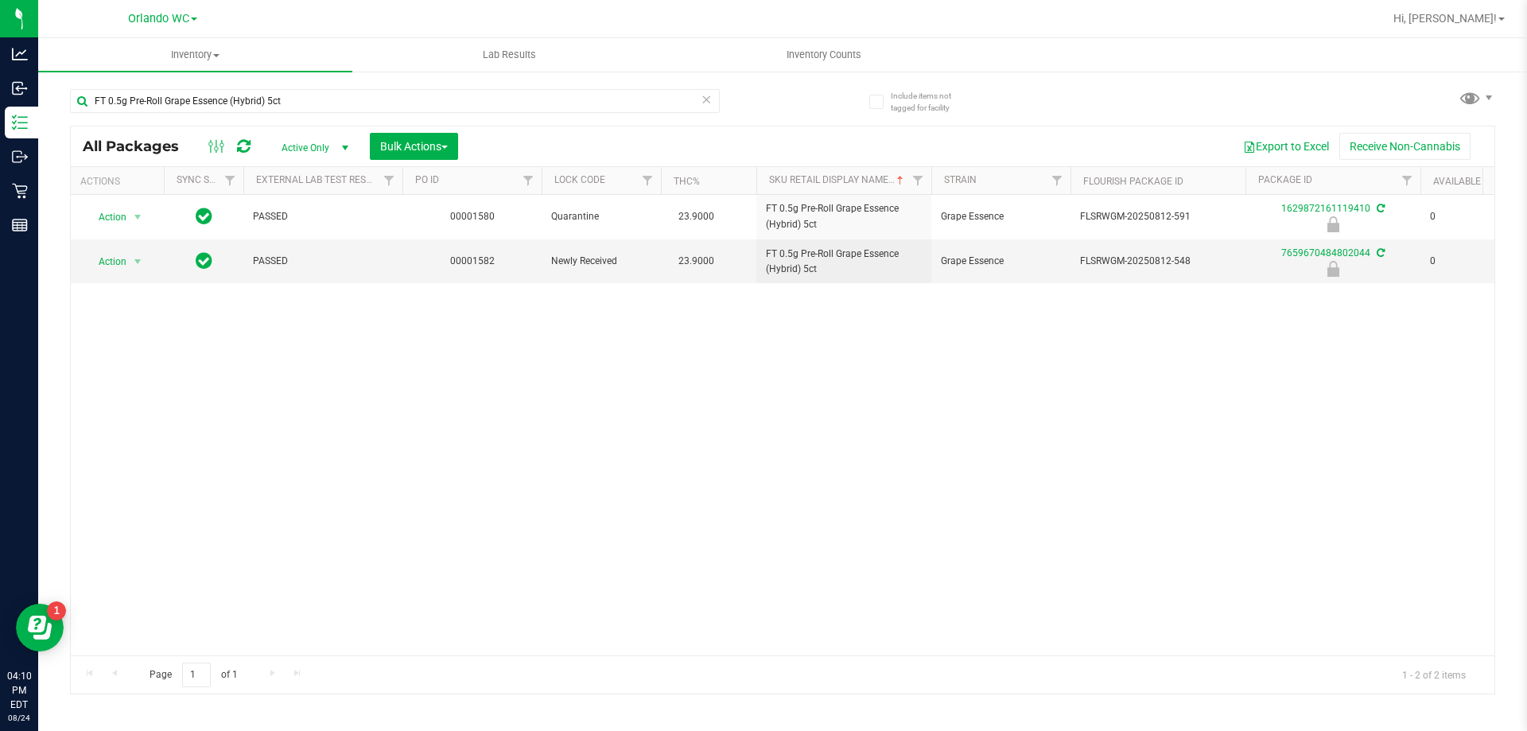
click at [388, 430] on div "Action Action Edit attributes Global inventory Locate package Package audit log…" at bounding box center [783, 425] width 1424 height 460
click at [331, 111] on input "FT 0.5g Pre-Roll Grape Essence (Hybrid) 5ct" at bounding box center [395, 101] width 650 height 24
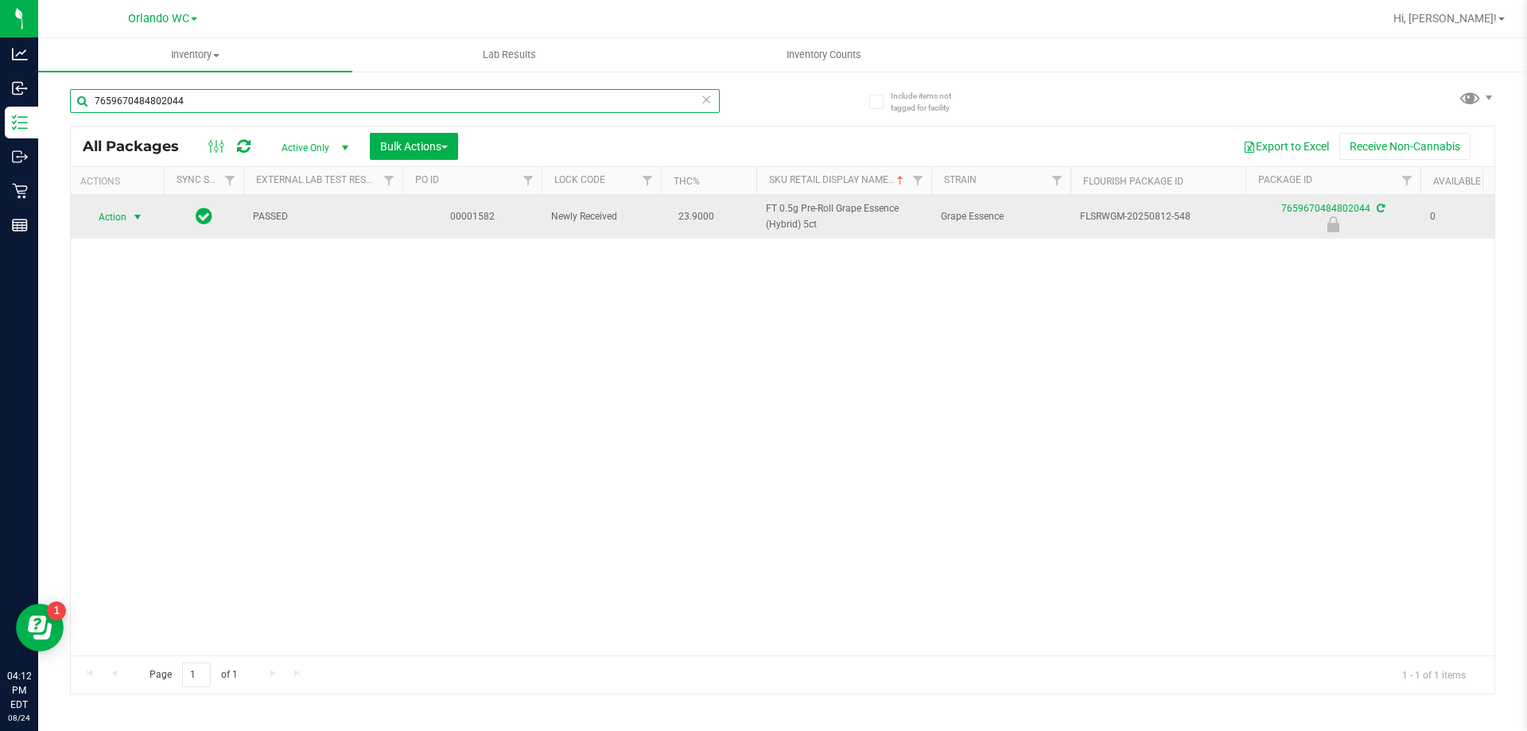
type input "7659670484802044"
click at [107, 210] on span "Action" at bounding box center [105, 217] width 43 height 22
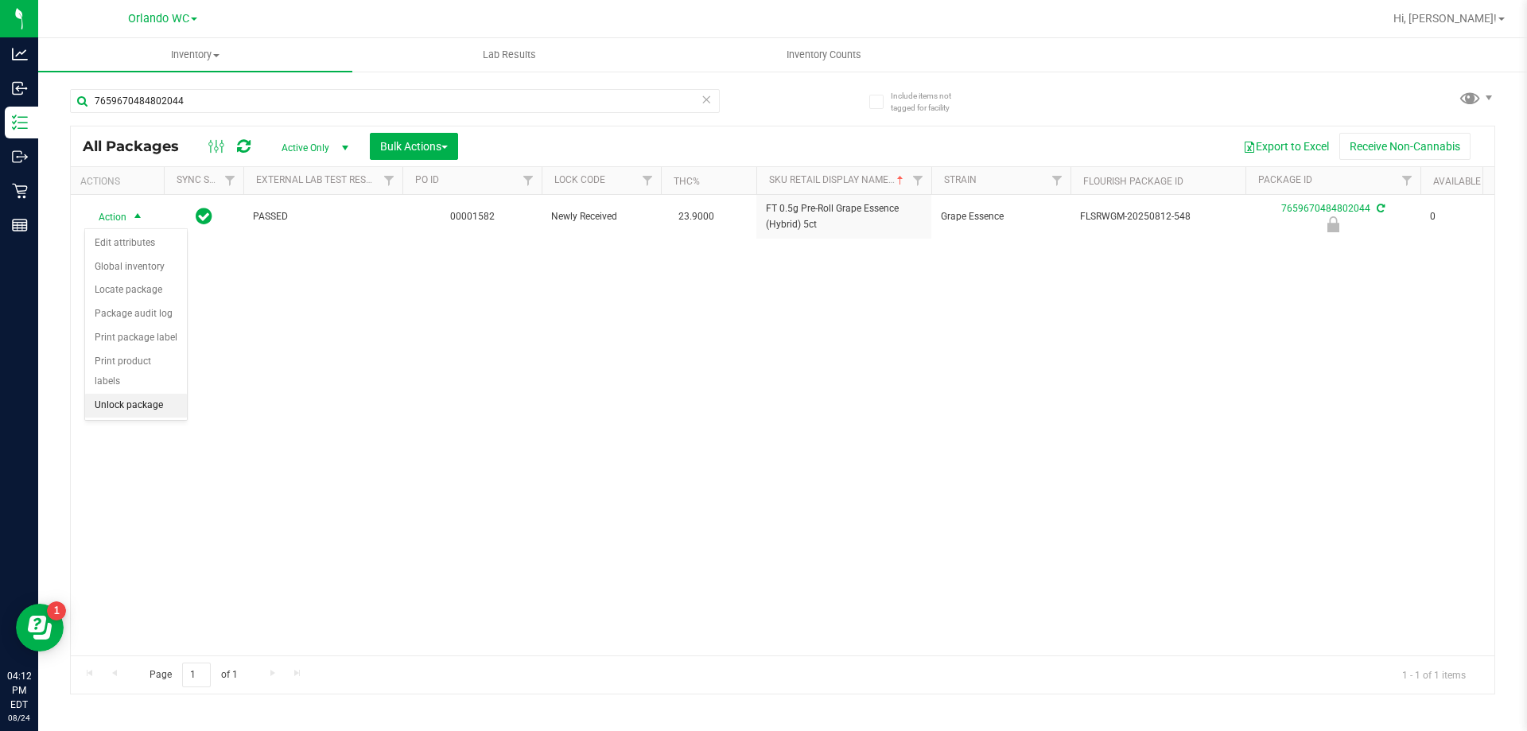
click at [122, 394] on li "Unlock package" at bounding box center [136, 406] width 102 height 24
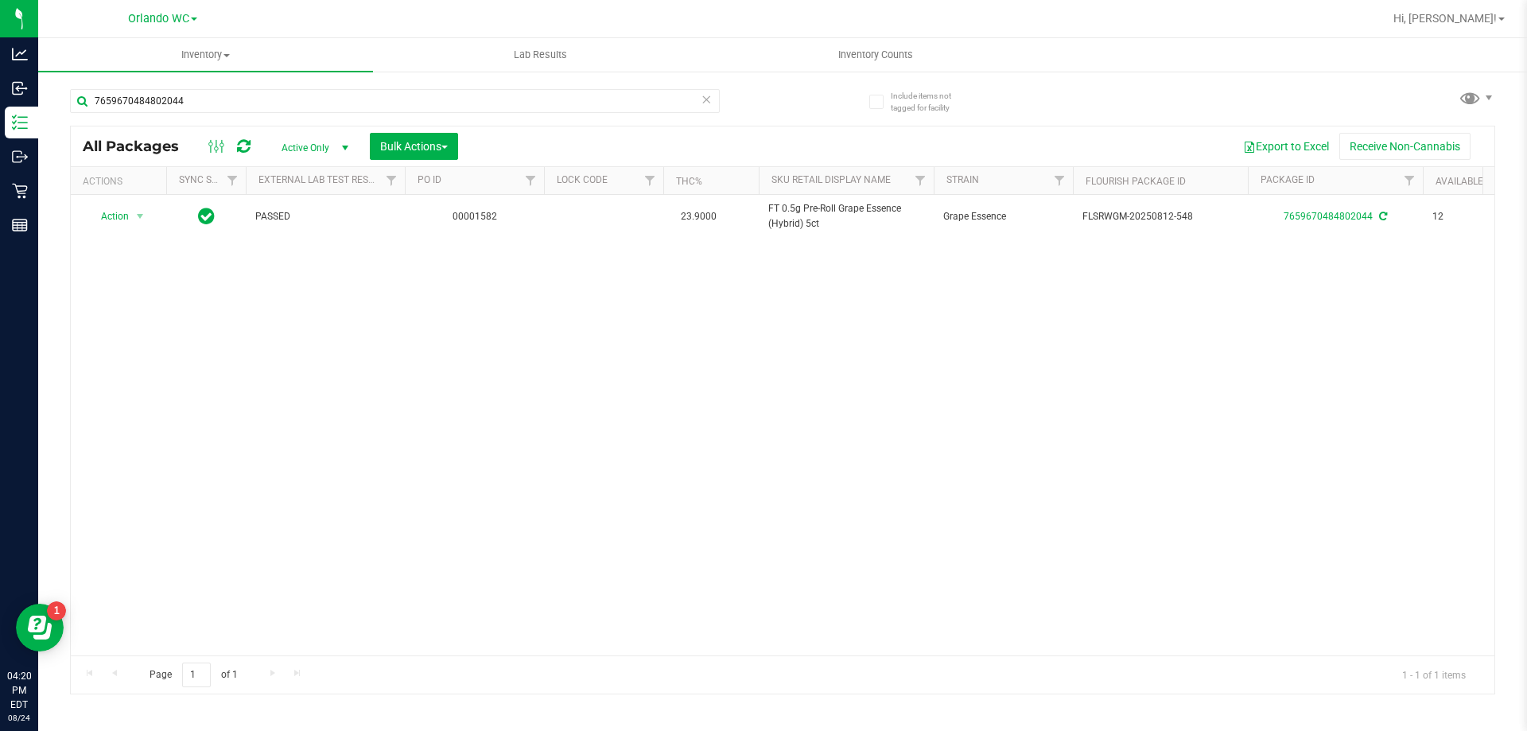
click at [360, 366] on div "Action Action Adjust qty Create package Edit attributes Global inventory Locate…" at bounding box center [783, 425] width 1424 height 460
click at [160, 99] on input "7659670484802044" at bounding box center [395, 101] width 650 height 24
click at [784, 99] on div "ddf All Packages Active Only Active Only Lab Samples Locked All External Intern…" at bounding box center [782, 384] width 1425 height 620
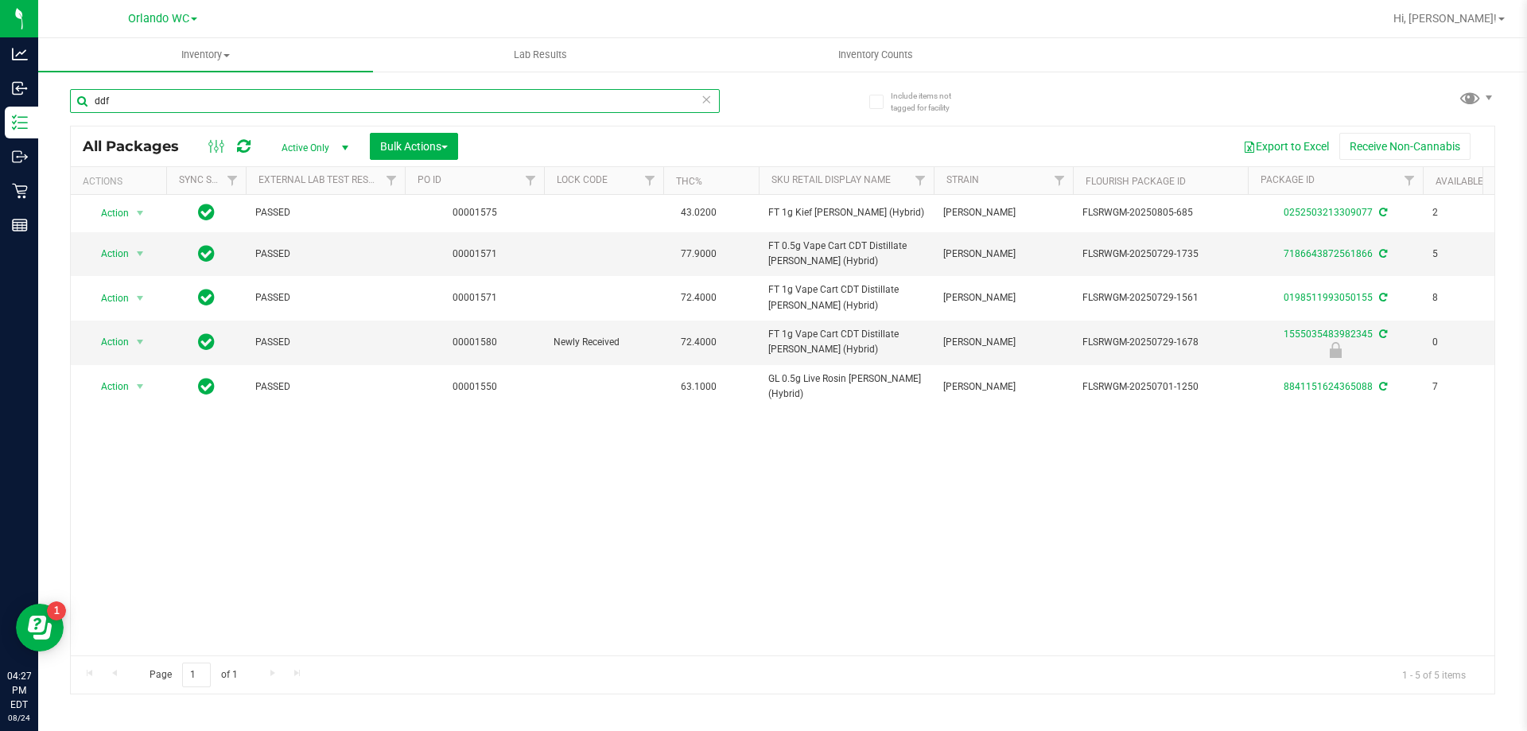
click at [160, 111] on input "ddf" at bounding box center [395, 101] width 650 height 24
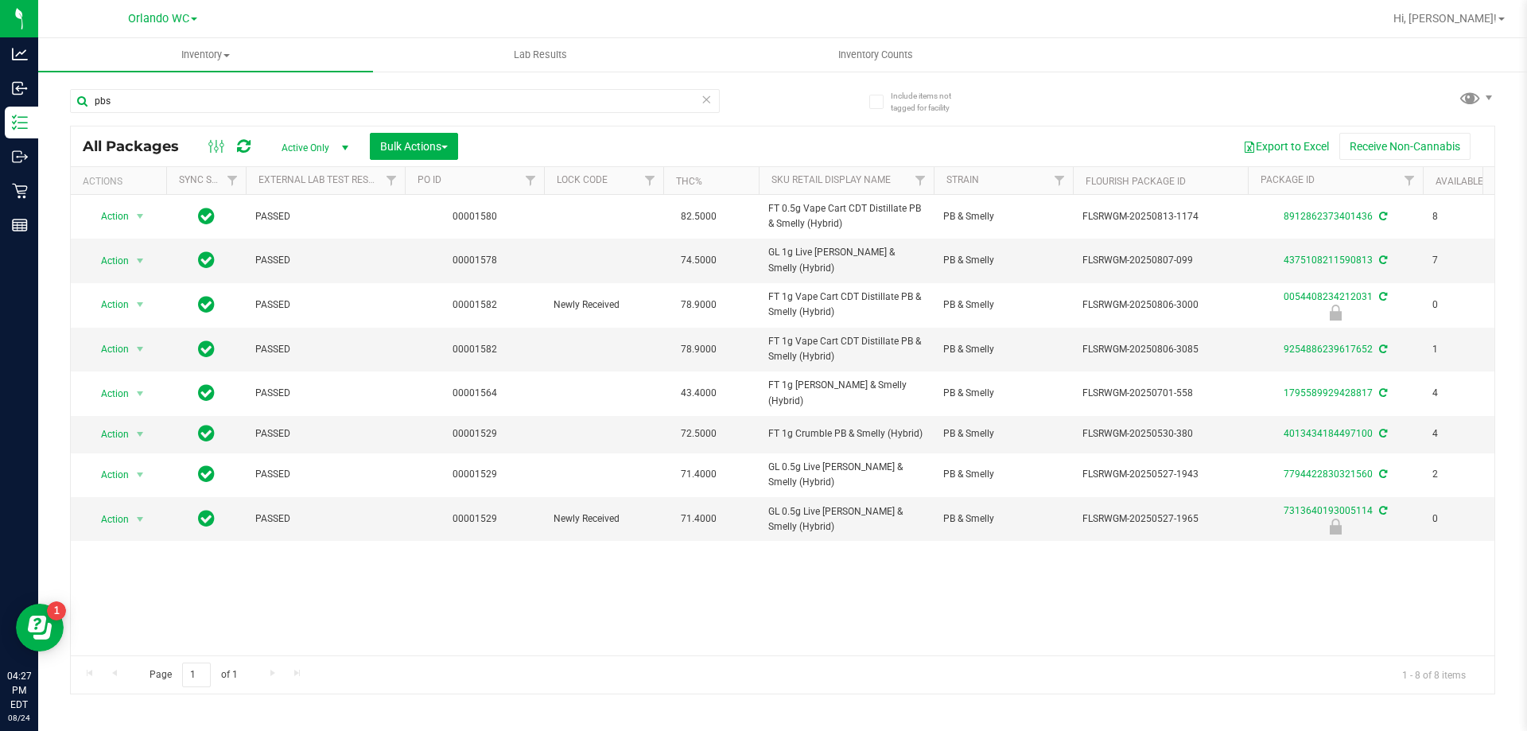
click at [769, 629] on div "Action Action Adjust qty Create package Edit attributes Global inventory Locate…" at bounding box center [783, 425] width 1424 height 460
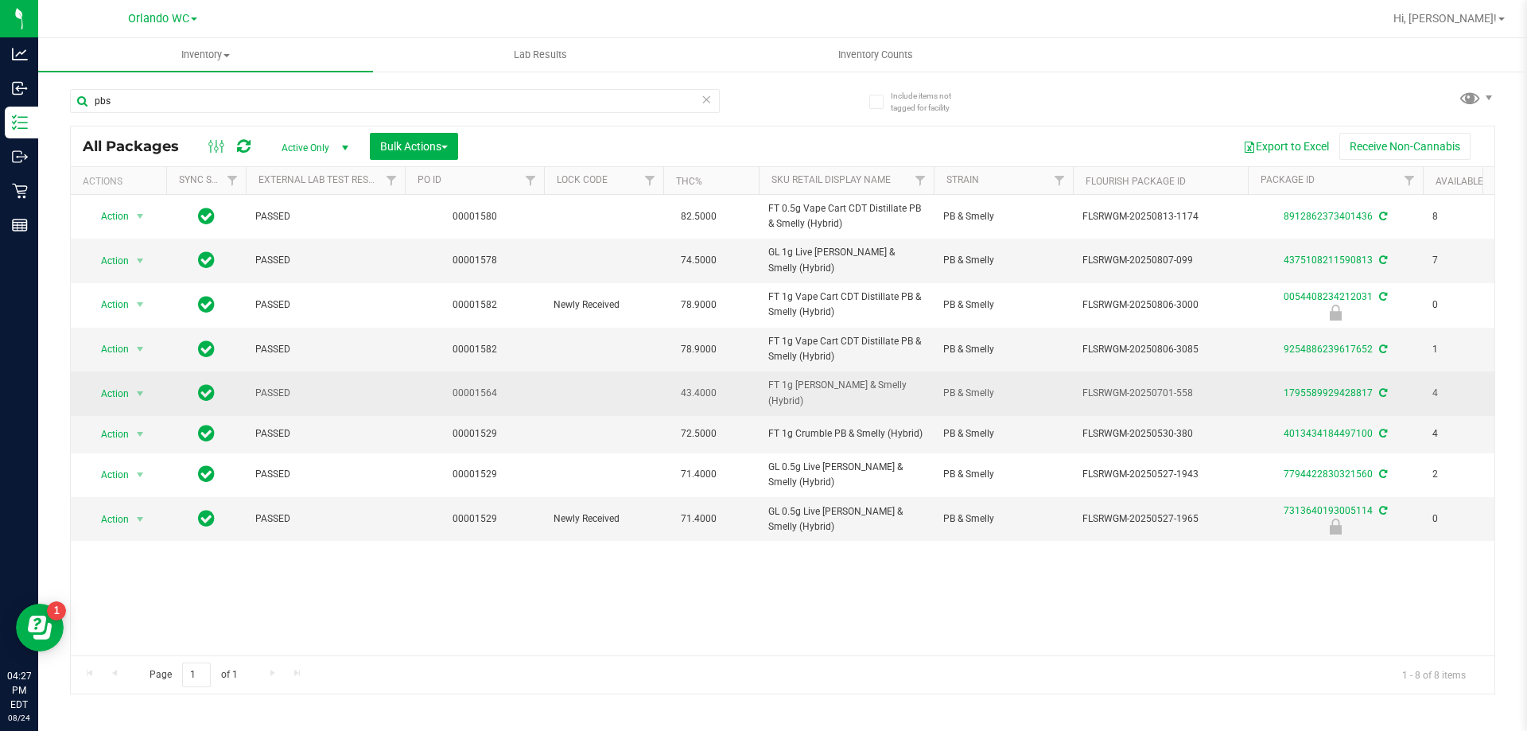
click at [651, 400] on td at bounding box center [603, 393] width 119 height 44
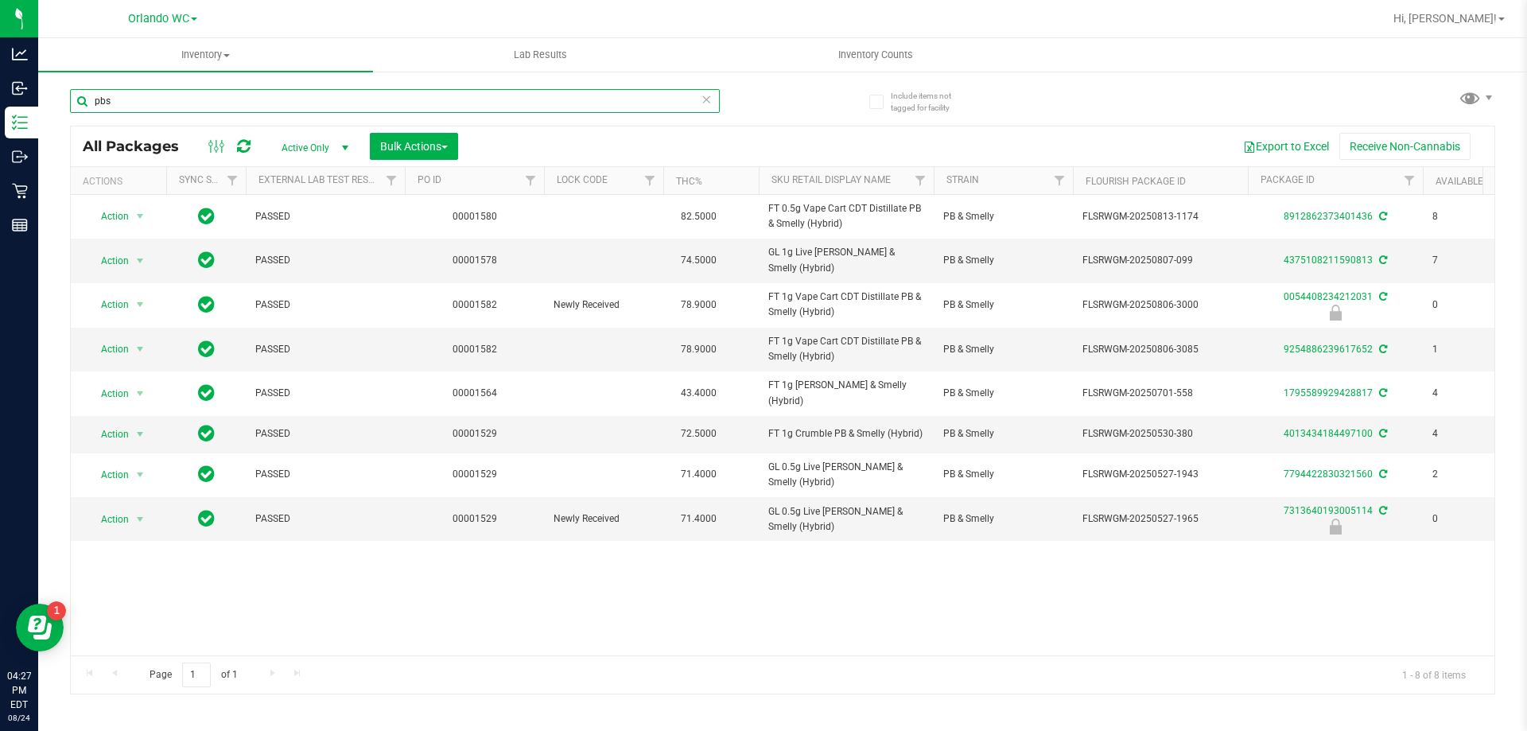
click at [251, 94] on input "pbs" at bounding box center [395, 101] width 650 height 24
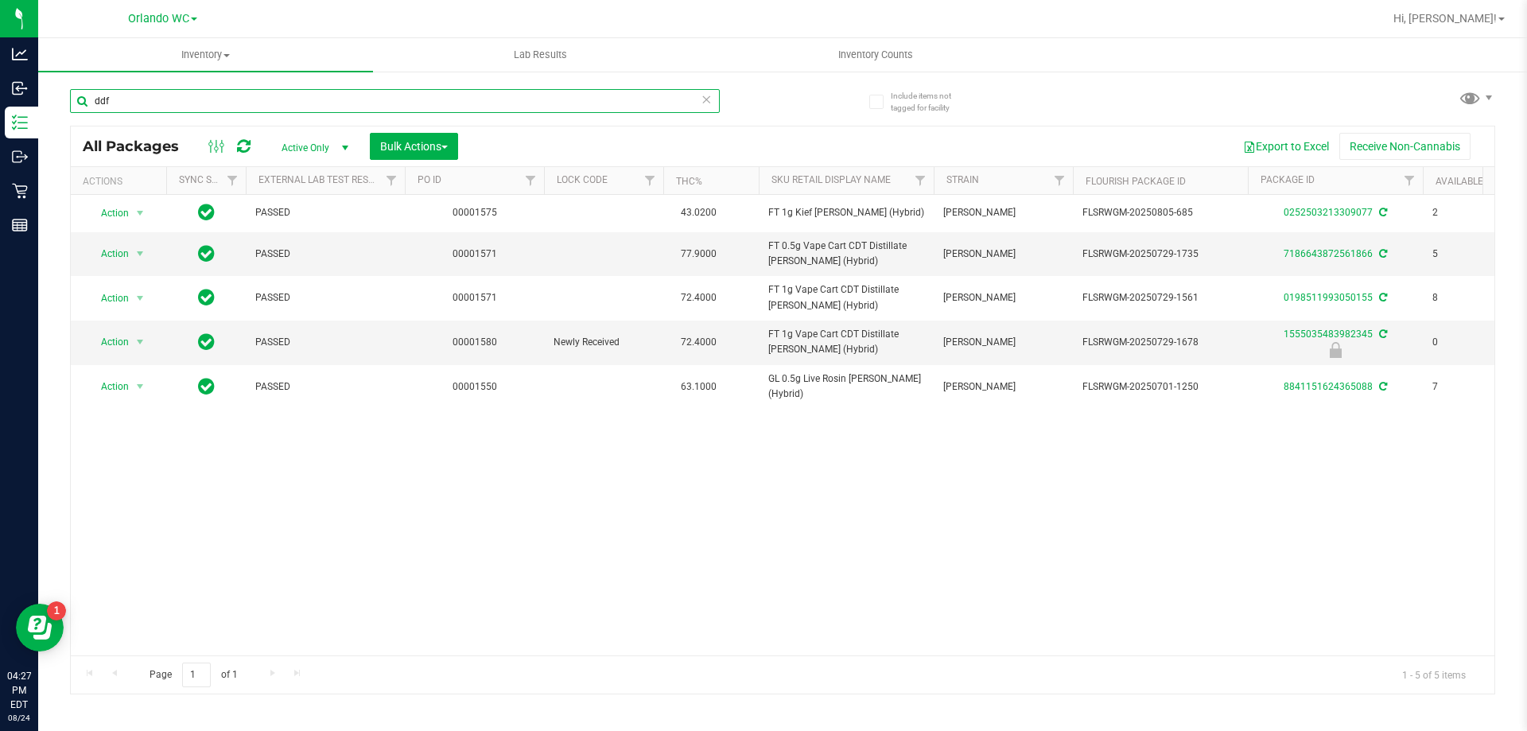
type input "ddf"
